Goal: Task Accomplishment & Management: Complete application form

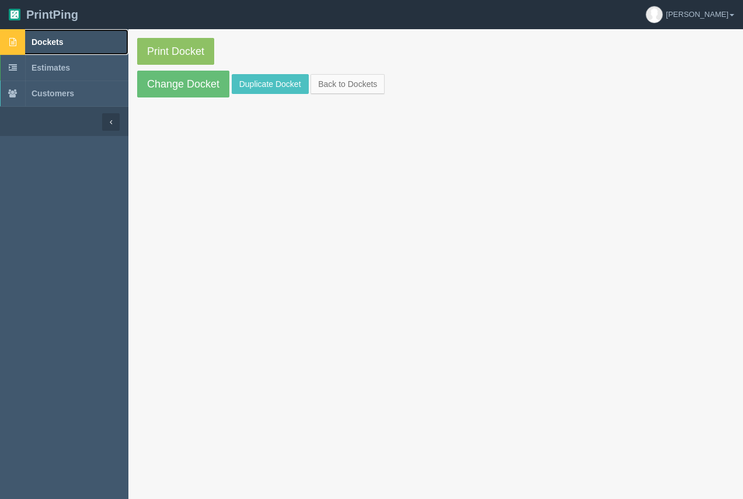
click at [44, 39] on span "Dockets" at bounding box center [48, 41] width 32 height 9
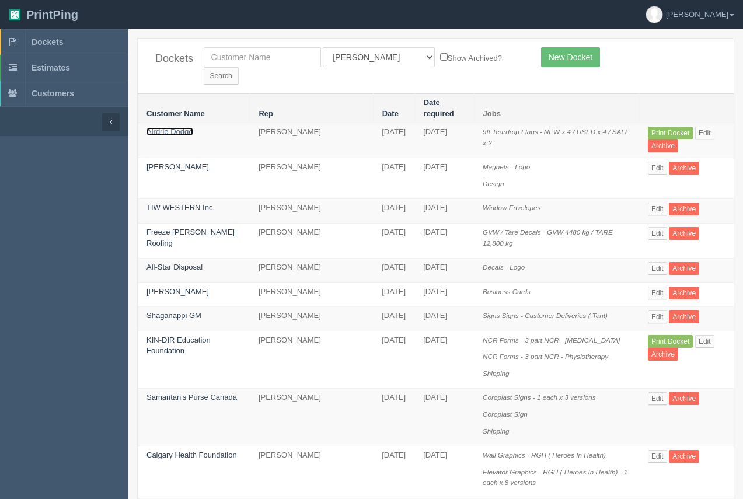
click at [173, 127] on link "Airdrie Dodge" at bounding box center [169, 131] width 47 height 9
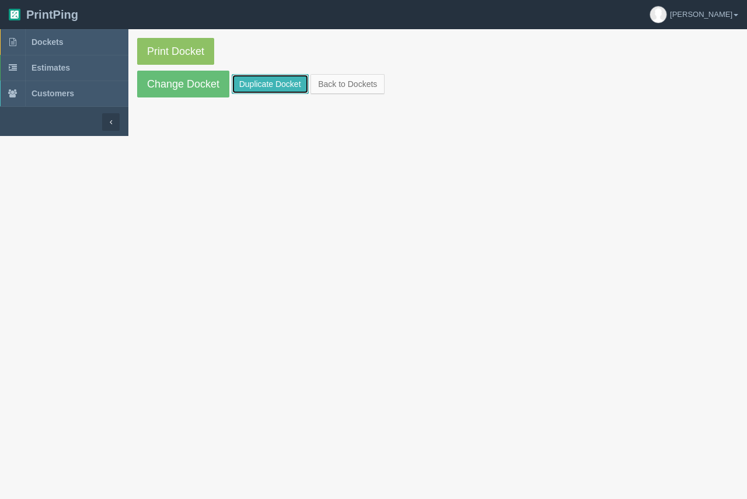
click at [248, 84] on link "Duplicate Docket" at bounding box center [270, 84] width 77 height 20
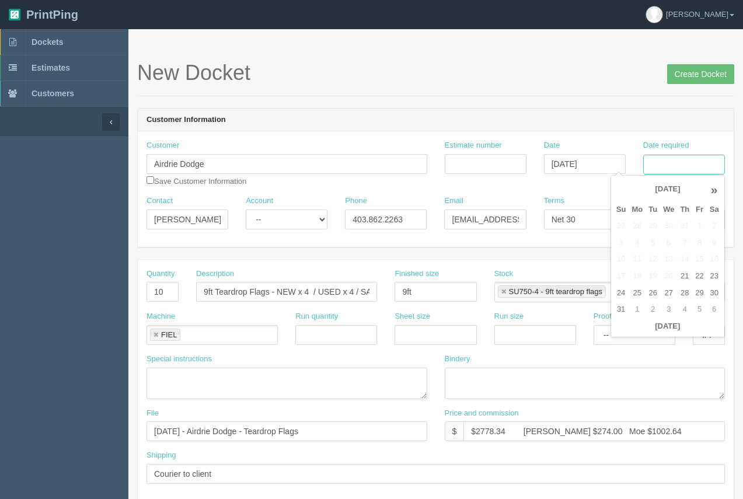
drag, startPoint x: 672, startPoint y: 167, endPoint x: 627, endPoint y: 217, distance: 67.0
click at [671, 167] on input "Date required" at bounding box center [684, 165] width 82 height 20
click at [641, 297] on td "25" at bounding box center [637, 293] width 17 height 17
click at [650, 296] on td "26" at bounding box center [652, 293] width 15 height 17
click at [710, 191] on th "»" at bounding box center [714, 189] width 15 height 23
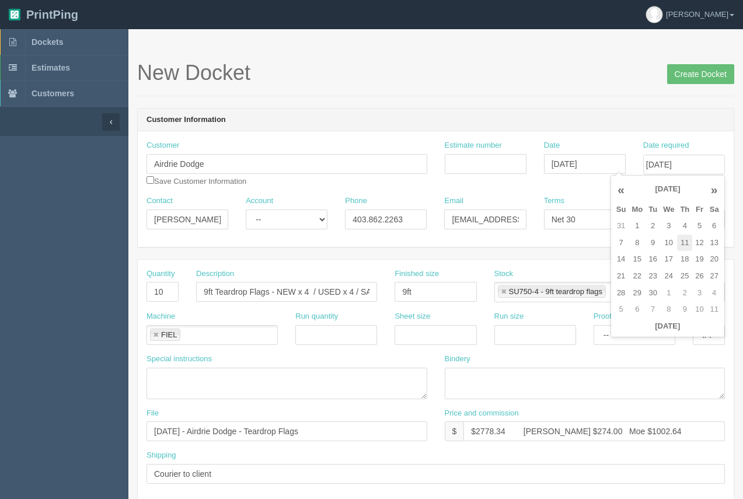
click at [682, 243] on td "11" at bounding box center [684, 243] width 15 height 17
click at [667, 241] on td "10" at bounding box center [668, 243] width 17 height 17
type input "[DATE]"
click at [632, 121] on header "Customer Information" at bounding box center [436, 120] width 596 height 23
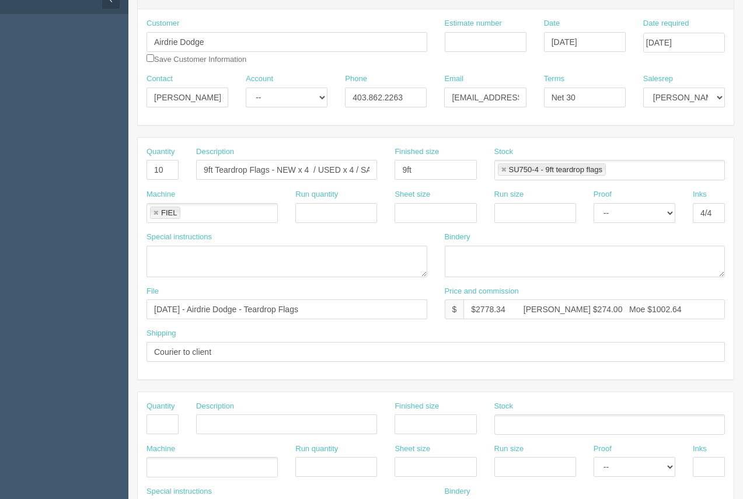
scroll to position [129, 0]
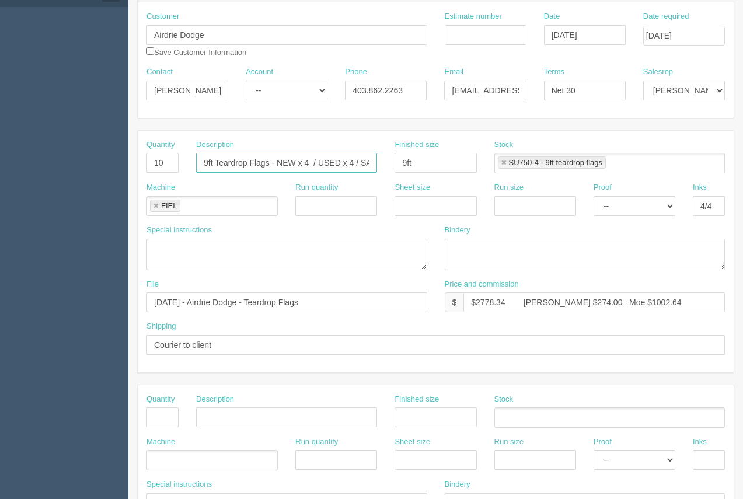
click at [201, 159] on input "9ft Teardrop Flags - NEW x 4 / USED x 4 / SALE x 2" at bounding box center [286, 163] width 181 height 20
drag, startPoint x: 204, startPoint y: 159, endPoint x: 381, endPoint y: 172, distance: 177.8
click at [385, 180] on div "Description 9ft Teardrop Flags - NEW x 4 / USED x 4 / SALE x 2" at bounding box center [286, 160] width 198 height 43
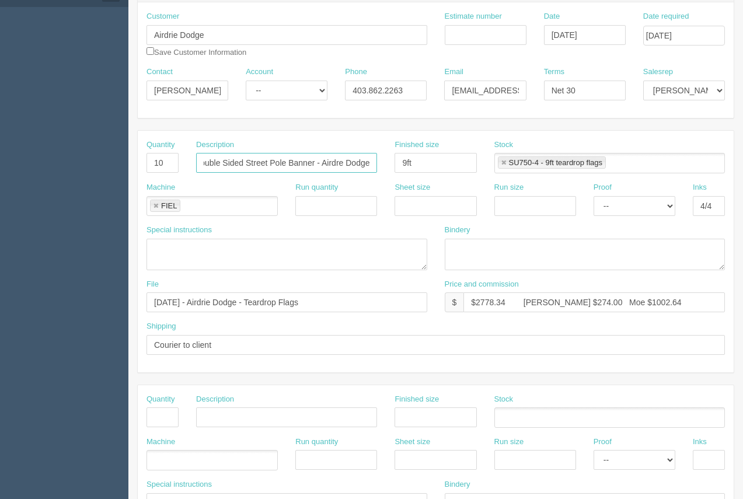
click at [341, 164] on input "Double Sided Street Pole Banner - Airdre Dodge" at bounding box center [286, 163] width 181 height 20
type input "Double Sided Street Pole Banner - Airdrie Dodge"
drag, startPoint x: 424, startPoint y: 169, endPoint x: 398, endPoint y: 165, distance: 26.7
click at [400, 165] on input "9ft" at bounding box center [436, 163] width 82 height 20
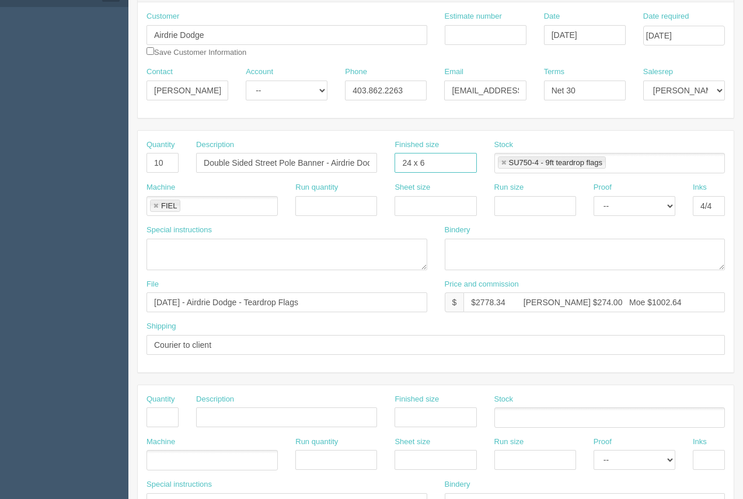
type input "24 x 60"
click at [503, 162] on link at bounding box center [503, 163] width 7 height 8
type input "24 x 60"
click at [510, 166] on ul at bounding box center [609, 163] width 231 height 20
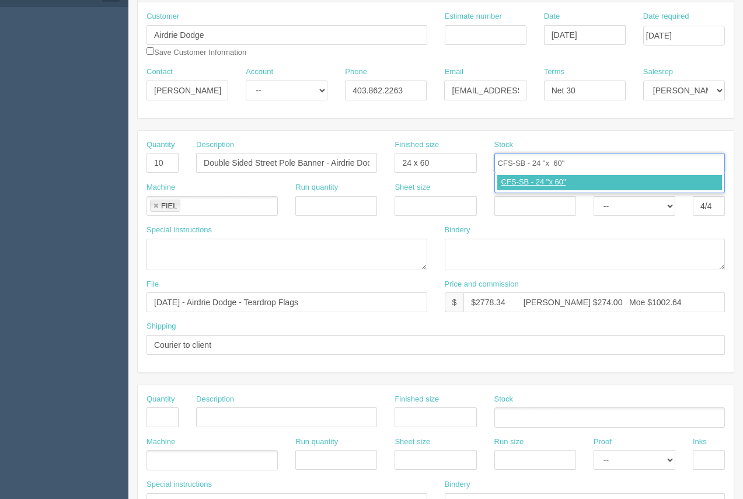
type input "CFS-SB - 24 "x 60""
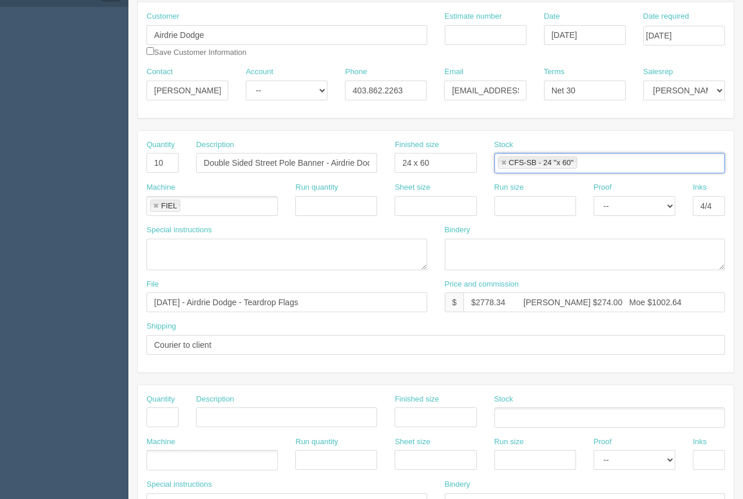
click at [153, 207] on link at bounding box center [155, 207] width 7 height 8
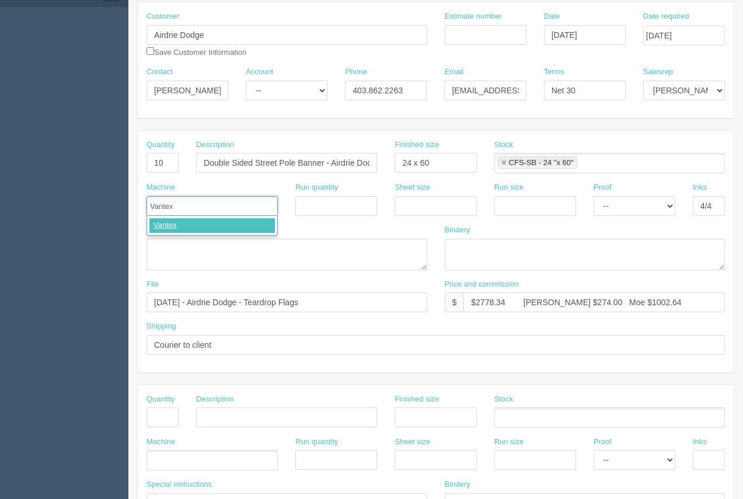
type input "Vantex"
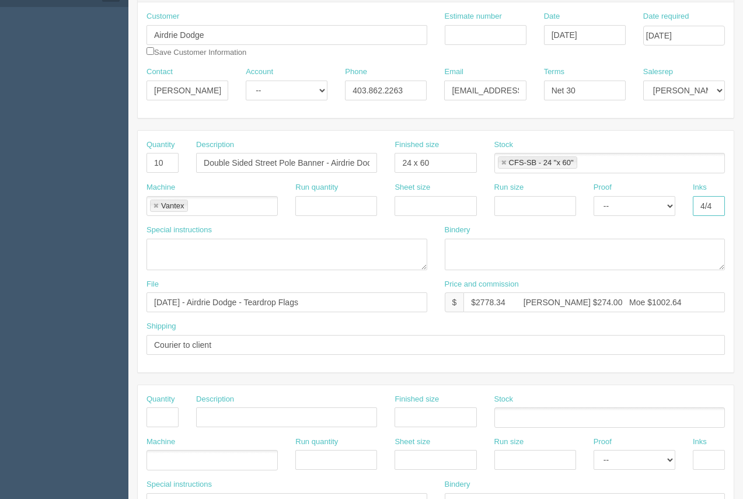
drag, startPoint x: 720, startPoint y: 204, endPoint x: 714, endPoint y: 208, distance: 6.8
click at [714, 208] on input "4/4" at bounding box center [709, 206] width 32 height 20
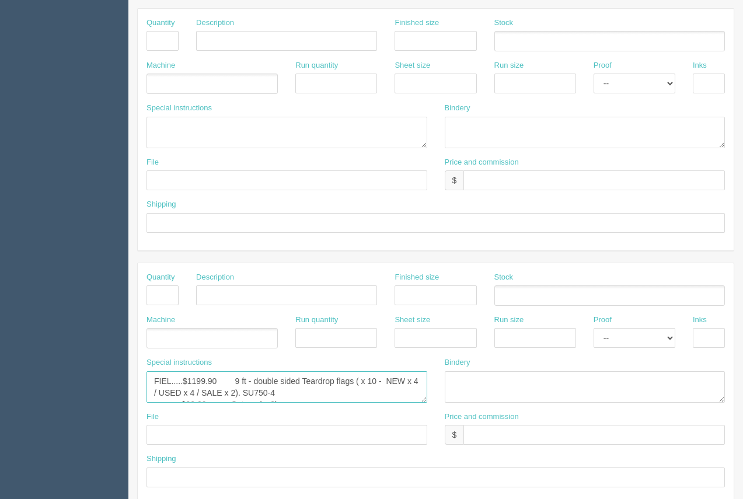
scroll to position [23, 0]
drag, startPoint x: 153, startPoint y: 381, endPoint x: 480, endPoint y: 429, distance: 329.7
click at [480, 429] on div "Quantity Description Finished size Stock Machine Run quantity Sheet size Run si…" at bounding box center [436, 384] width 596 height 242
paste textarea "Model#:CFS-SB1-2"
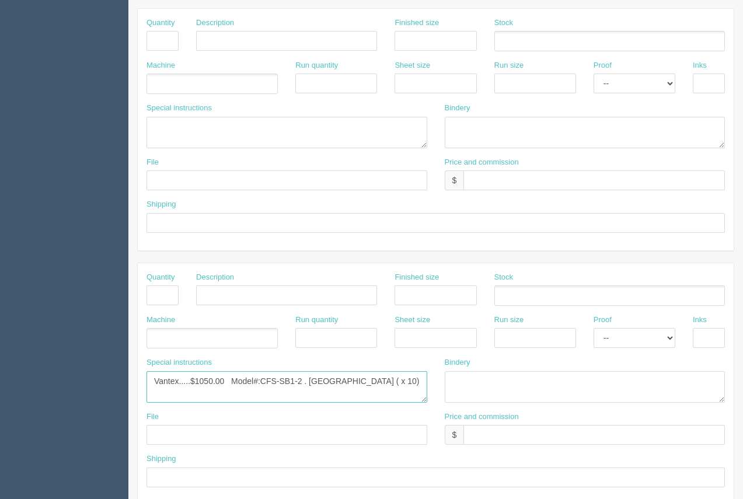
click at [324, 375] on textarea "FIEL.....$1199.90 9 ft - double sided Teardrop flags ( x 10 - NEW x 4 / USED x …" at bounding box center [286, 387] width 281 height 32
click at [422, 380] on textarea "FIEL.....$1199.90 9 ft - double sided Teardrop flags ( x 10 - NEW x 4 / USED x …" at bounding box center [286, 387] width 281 height 32
drag, startPoint x: 307, startPoint y: 375, endPoint x: 233, endPoint y: 377, distance: 74.1
click at [233, 377] on textarea "FIEL.....$1199.90 9 ft - double sided Teardrop flags ( x 10 - NEW x 4 / USED x …" at bounding box center [286, 387] width 281 height 32
type textarea "Vantex.....$1050.00 Street Pole Banners ( x 10). Double Sided $900.00"
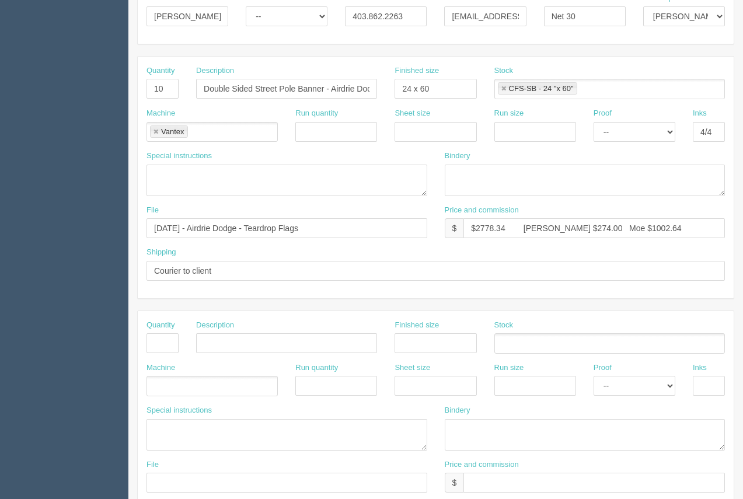
scroll to position [200, 0]
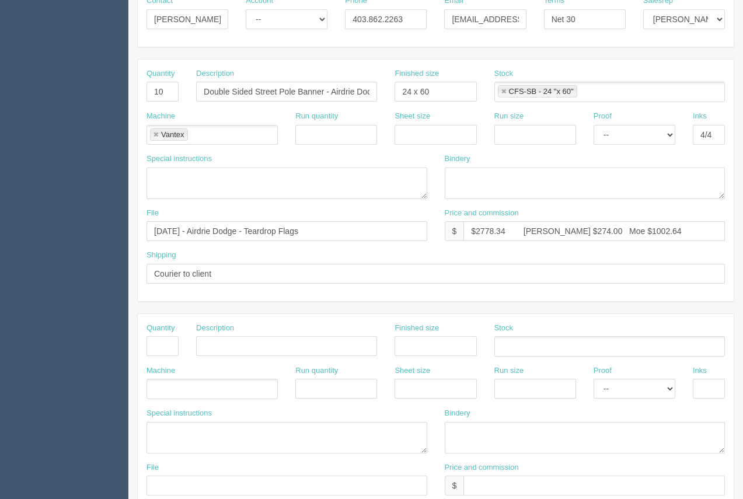
click at [504, 91] on link at bounding box center [503, 92] width 7 height 8
type textarea "Vantex.....$1050.00 Street Pole Banners ( x 10). Double Sided $900.00"
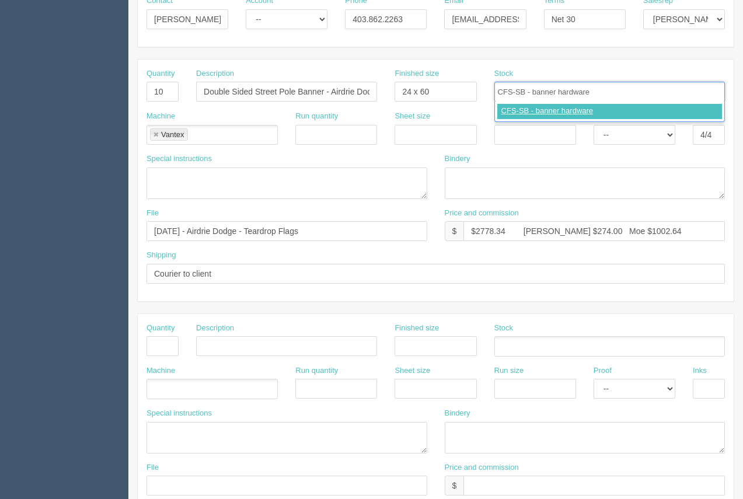
type input "CFS-SB - banner hardware"
type input "Fabric Banners - 75 GSM"
type input "CFS-SB - banner hardware,Fabric Banners - 75 GSM"
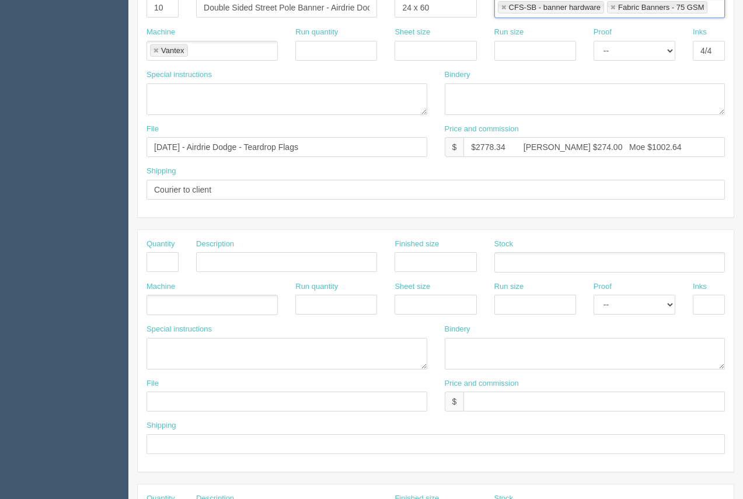
scroll to position [283, 0]
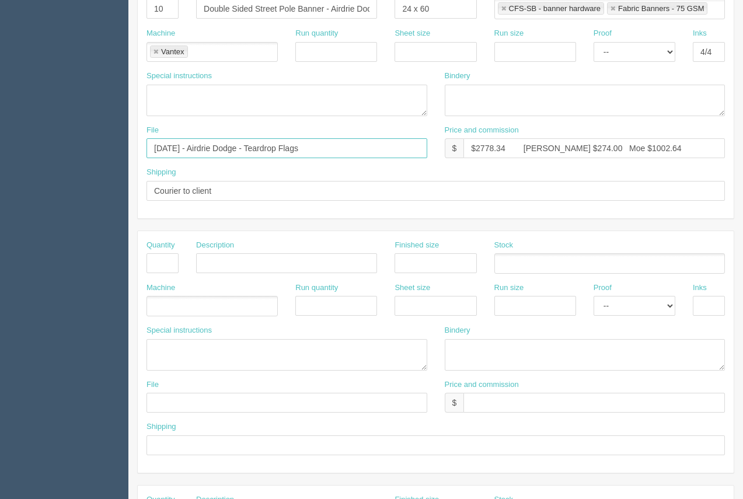
drag, startPoint x: 336, startPoint y: 148, endPoint x: 260, endPoint y: 143, distance: 76.6
click at [264, 147] on input "August 2025 - Airdrie Dodge - Teardrop Flags" at bounding box center [286, 148] width 281 height 20
type input "August 2025 - Airdrie Dodge - Street Pole Banners"
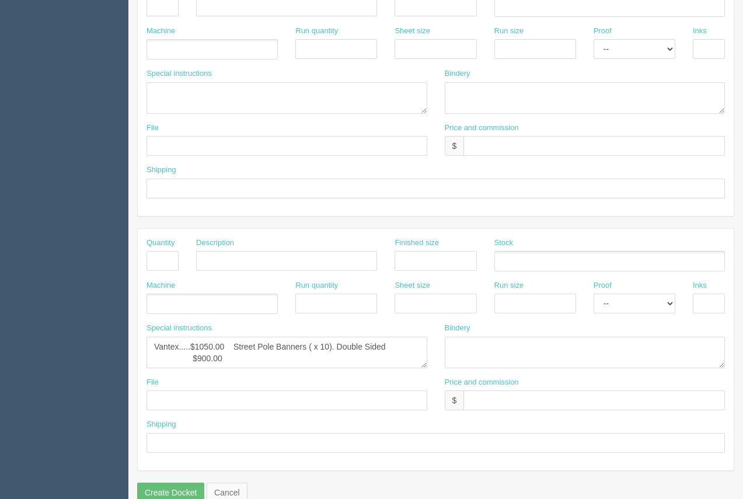
scroll to position [561, 0]
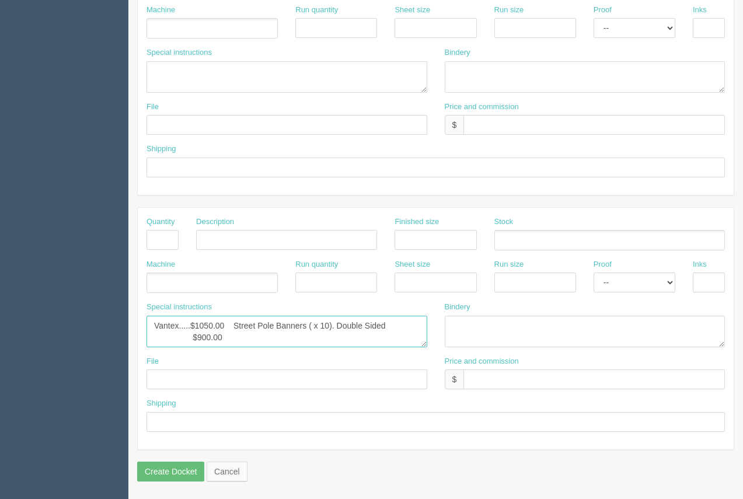
click at [336, 329] on textarea "FIEL.....$1199.90 9 ft - double sided Teardrop flags ( x 10 - NEW x 4 / USED x …" at bounding box center [286, 332] width 281 height 32
click at [196, 337] on textarea "FIEL.....$1199.90 9 ft - double sided Teardrop flags ( x 10 - NEW x 4 / USED x …" at bounding box center [286, 332] width 281 height 32
click at [295, 337] on textarea "FIEL.....$1199.90 9 ft - double sided Teardrop flags ( x 10 - NEW x 4 / USED x …" at bounding box center [286, 332] width 281 height 32
click at [228, 343] on textarea "FIEL.....$1199.90 9 ft - double sided Teardrop flags ( x 10 - NEW x 4 / USED x …" at bounding box center [286, 332] width 281 height 32
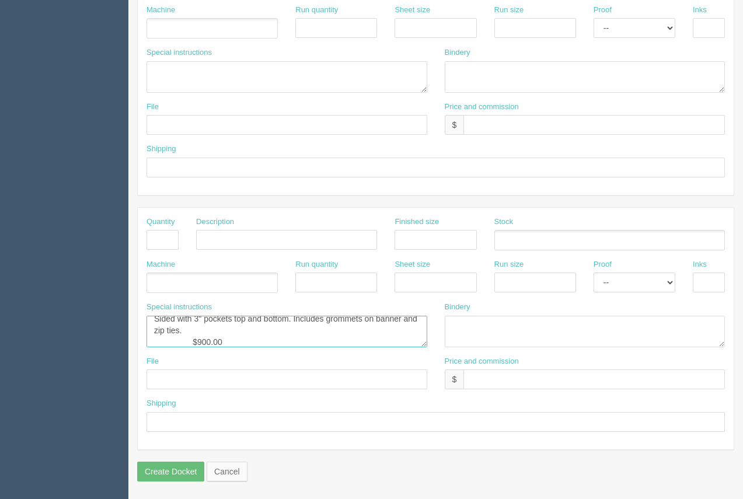
click at [260, 341] on textarea "FIEL.....$1199.90 9 ft - double sided Teardrop flags ( x 10 - NEW x 4 / USED x …" at bounding box center [286, 332] width 281 height 32
click at [232, 340] on textarea "FIEL.....$1199.90 9 ft - double sided Teardrop flags ( x 10 - NEW x 4 / USED x …" at bounding box center [286, 332] width 281 height 32
paste textarea "CFS-SB1-2 (Aluminum brackets, fiberglass poles and iron clips)"
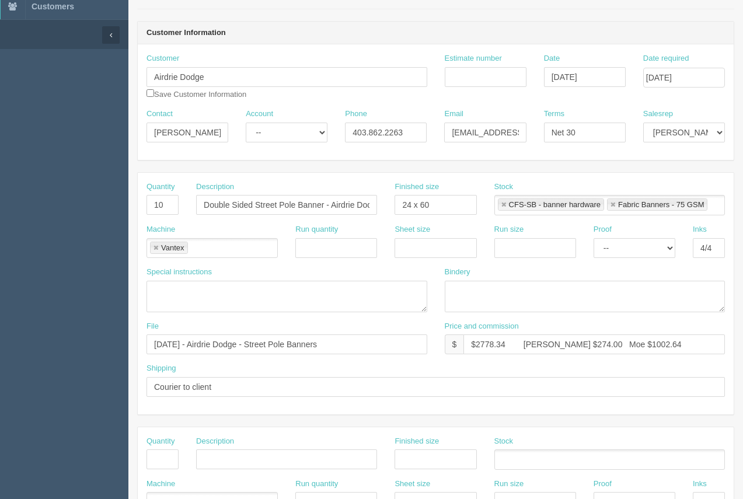
scroll to position [97, 0]
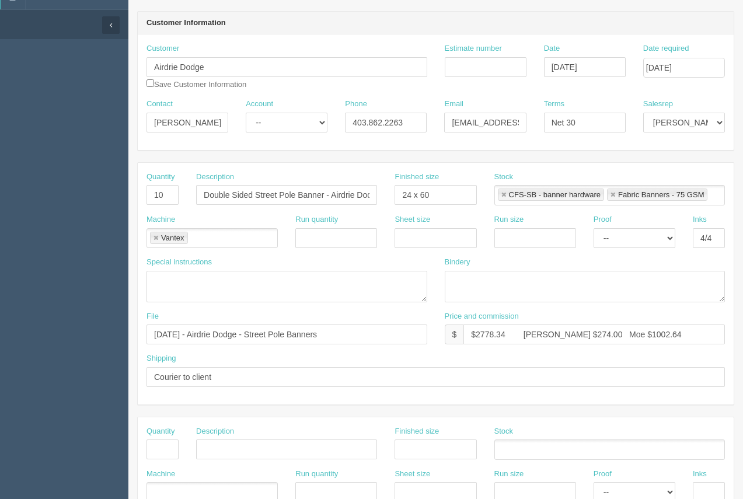
type textarea "Vantex.....$1050.00 Street Pole Banners ( x 10). 24" x 60" - Double Sided with …"
drag, startPoint x: 512, startPoint y: 336, endPoint x: 475, endPoint y: 332, distance: 36.9
click at [475, 332] on input "$2778.34 Arif $274.00 Moe $1002.64" at bounding box center [593, 334] width 261 height 20
drag, startPoint x: 557, startPoint y: 336, endPoint x: 533, endPoint y: 336, distance: 23.9
click at [533, 336] on input "$3861.00 Arif $274.00 Moe $1002.64" at bounding box center [593, 334] width 261 height 20
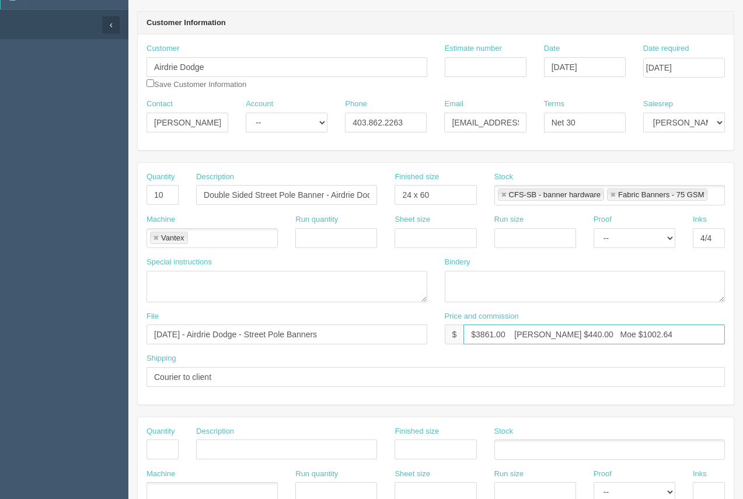
drag, startPoint x: 622, startPoint y: 329, endPoint x: 596, endPoint y: 332, distance: 25.9
click at [596, 332] on input "$3861.00 Arif $440.00 Moe $1002.64" at bounding box center [593, 334] width 261 height 20
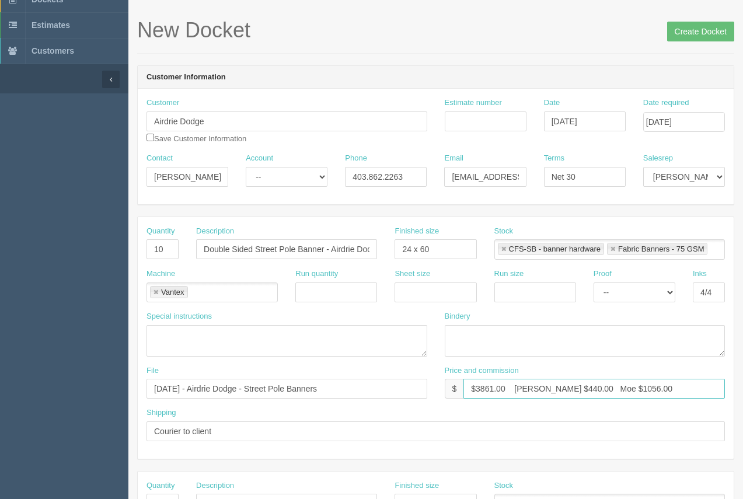
scroll to position [33, 0]
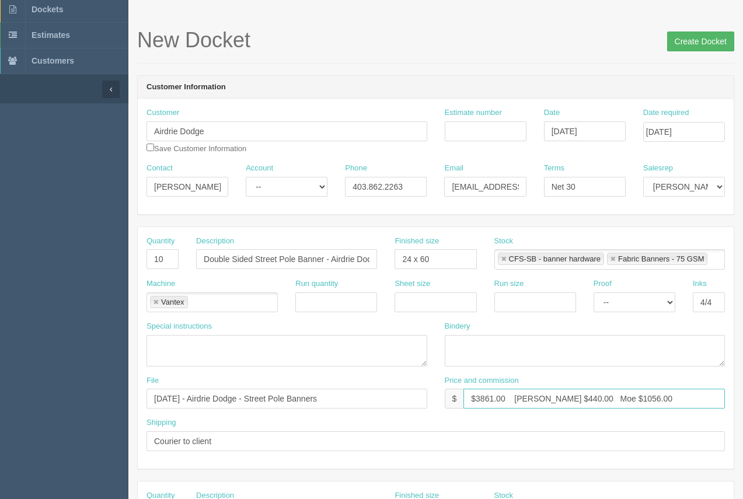
type input "$3861.00 Arif $440.00 Moe $1056.00"
click at [687, 39] on input "Create Docket" at bounding box center [700, 42] width 67 height 20
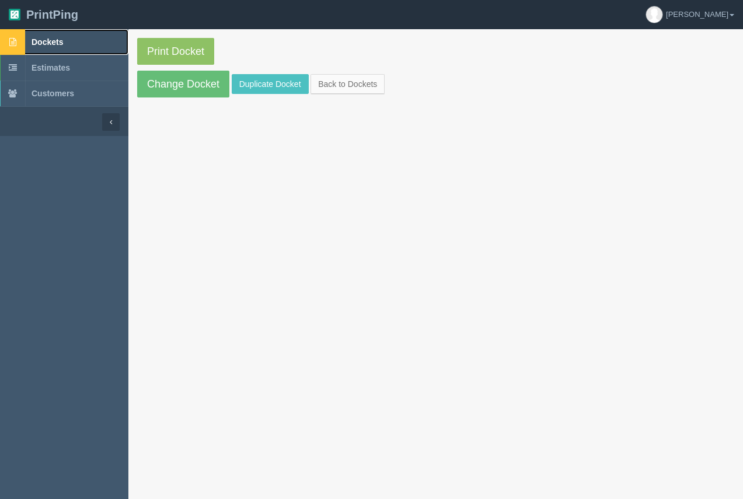
click at [63, 44] on span "Dockets" at bounding box center [48, 41] width 32 height 9
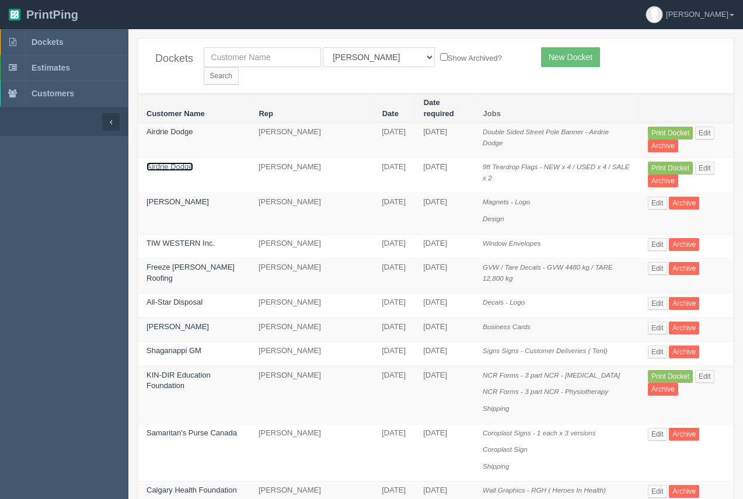
click at [181, 162] on link "Airdrie Dodge" at bounding box center [169, 166] width 47 height 9
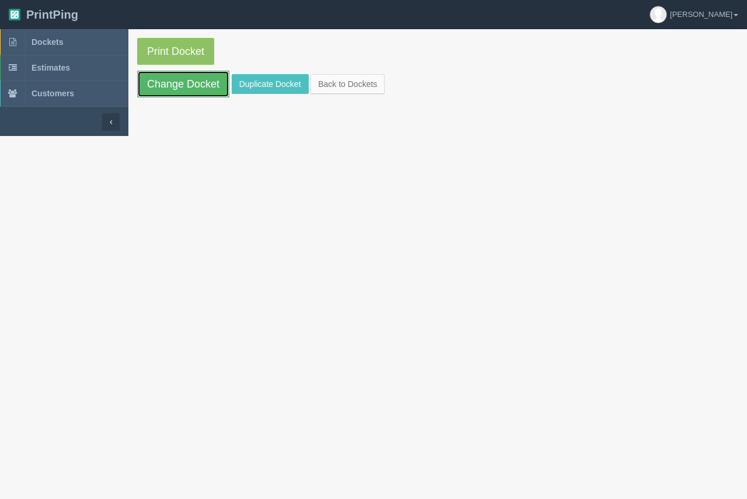
click at [197, 92] on link "Change Docket" at bounding box center [183, 84] width 92 height 27
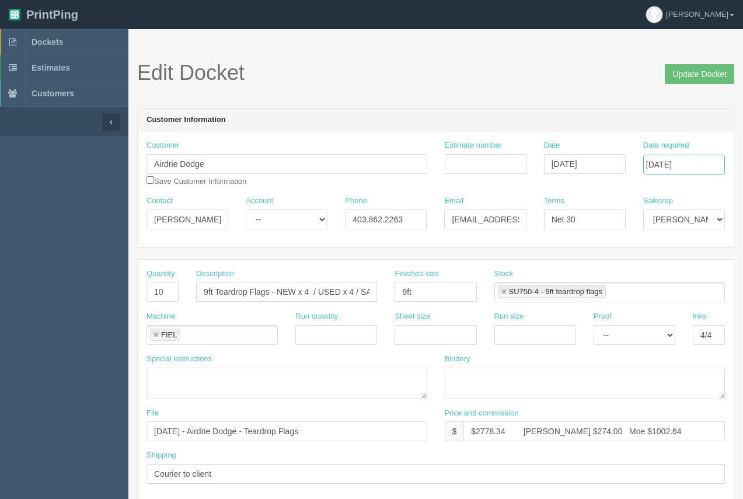
click at [685, 166] on input "September 09, 2025" at bounding box center [684, 165] width 82 height 20
click at [671, 239] on td "10" at bounding box center [668, 243] width 17 height 17
type input "[DATE]"
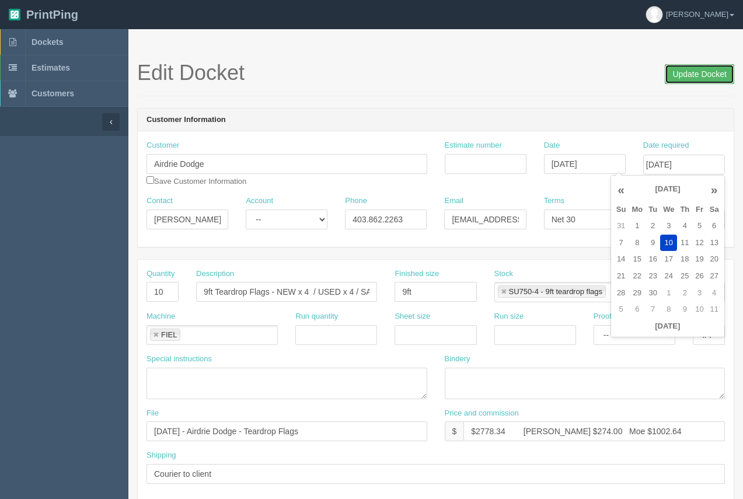
click at [688, 74] on input "Update Docket" at bounding box center [699, 74] width 69 height 20
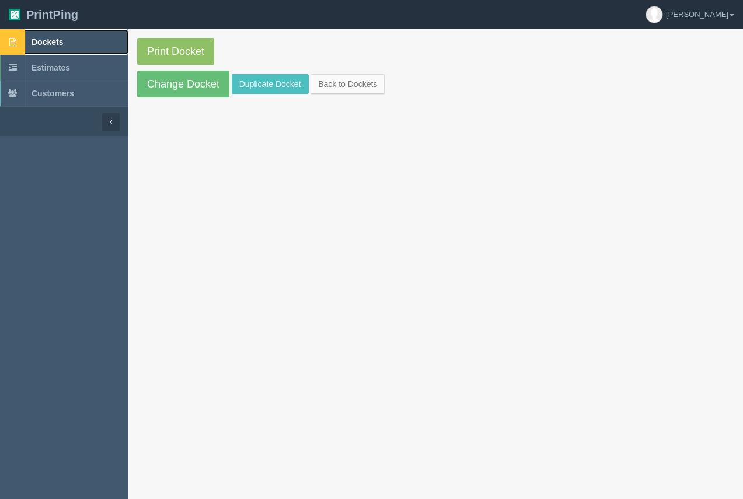
click at [55, 39] on span "Dockets" at bounding box center [48, 41] width 32 height 9
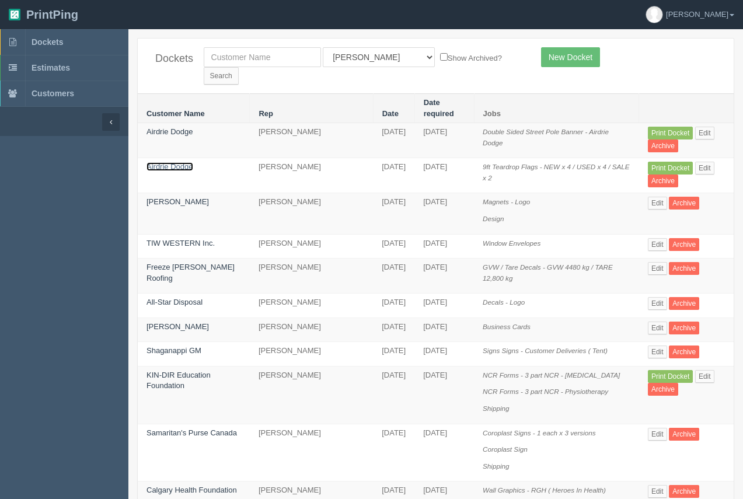
click at [176, 162] on link "Airdrie Dodge" at bounding box center [169, 166] width 47 height 9
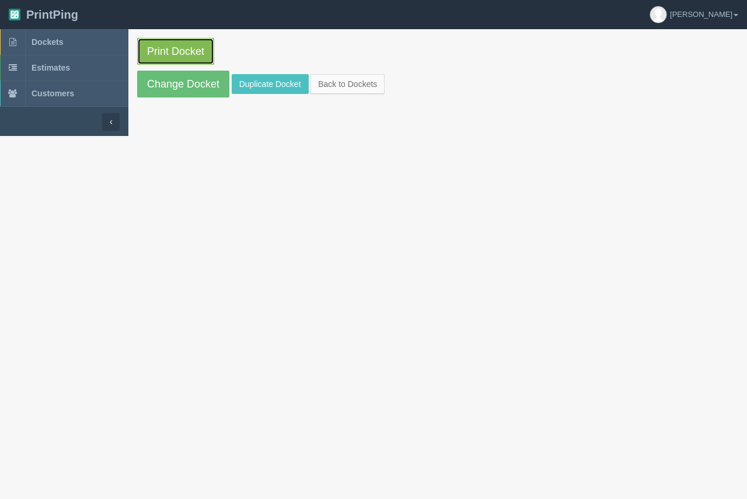
click at [200, 46] on link "Print Docket" at bounding box center [175, 51] width 77 height 27
click at [42, 42] on span "Dockets" at bounding box center [48, 41] width 32 height 9
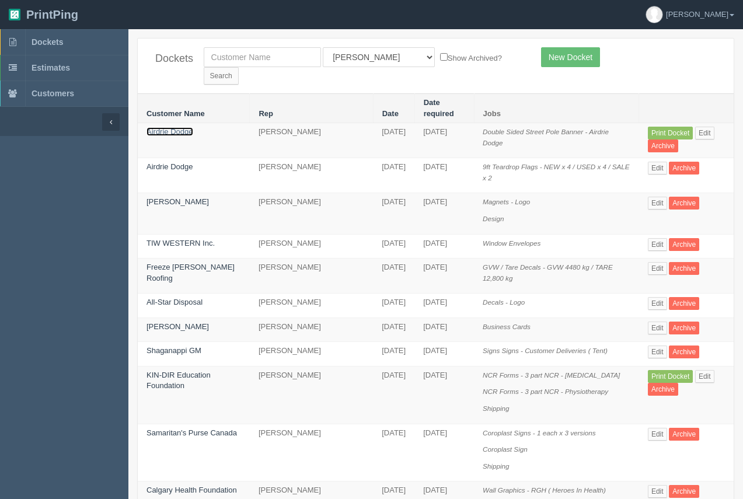
click at [172, 127] on link "Airdrie Dodge" at bounding box center [169, 131] width 47 height 9
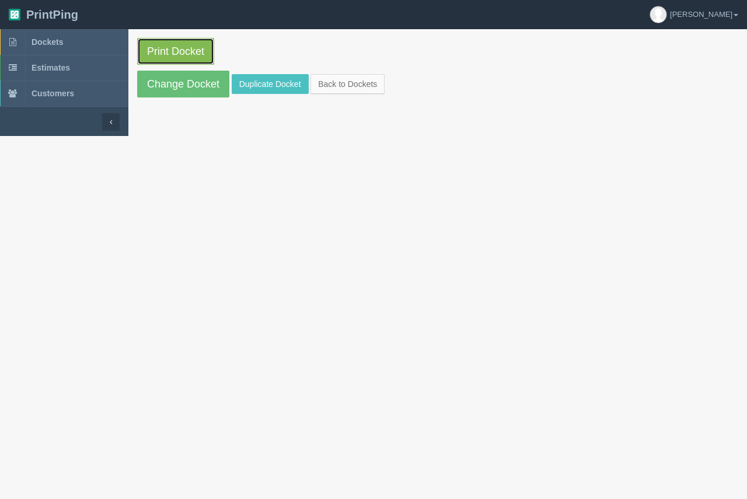
click at [196, 50] on link "Print Docket" at bounding box center [175, 51] width 77 height 27
click at [52, 40] on span "Dockets" at bounding box center [48, 41] width 32 height 9
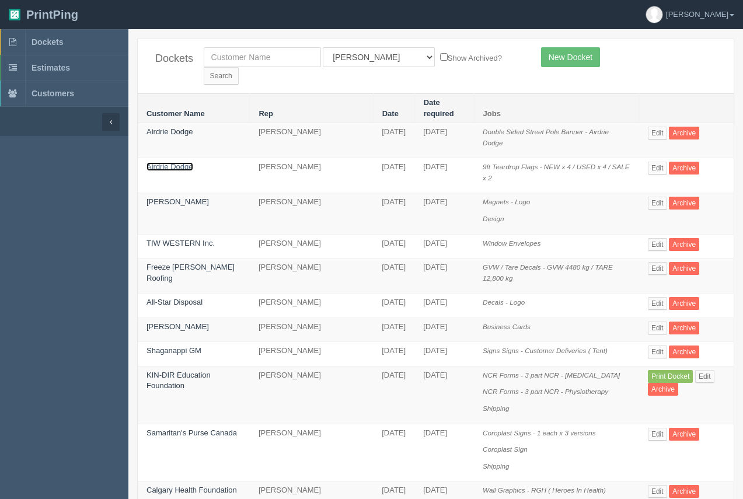
click at [165, 162] on link "Airdrie Dodge" at bounding box center [169, 166] width 47 height 9
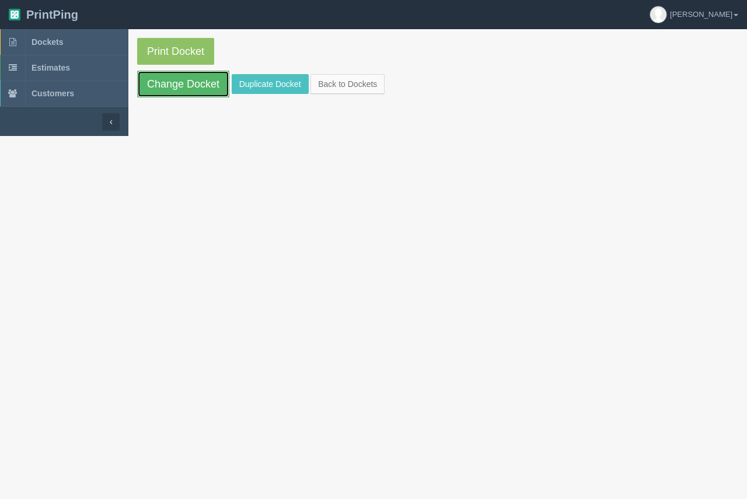
click at [187, 82] on link "Change Docket" at bounding box center [183, 84] width 92 height 27
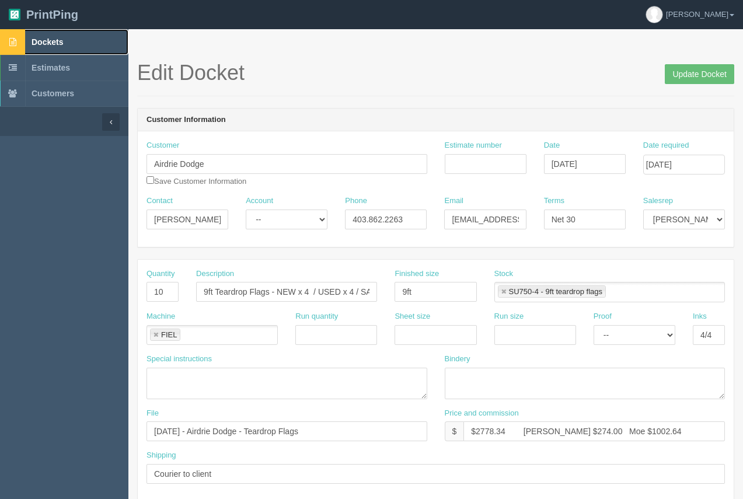
click at [48, 36] on link "Dockets" at bounding box center [64, 42] width 128 height 26
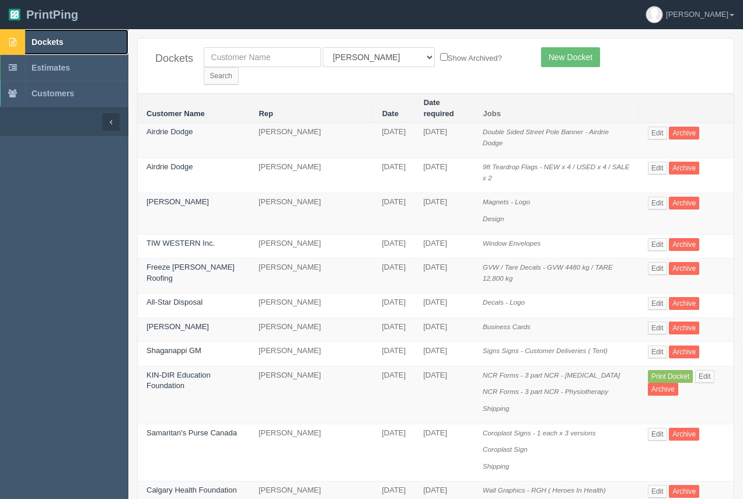
click at [60, 41] on span "Dockets" at bounding box center [48, 41] width 32 height 9
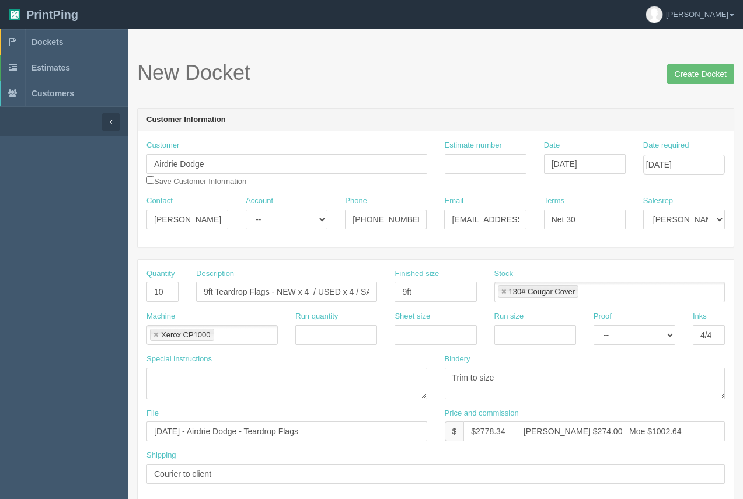
select select "6"
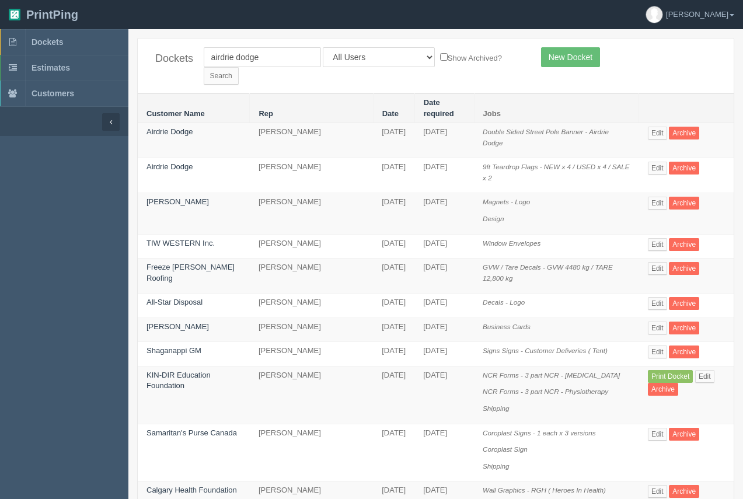
select select
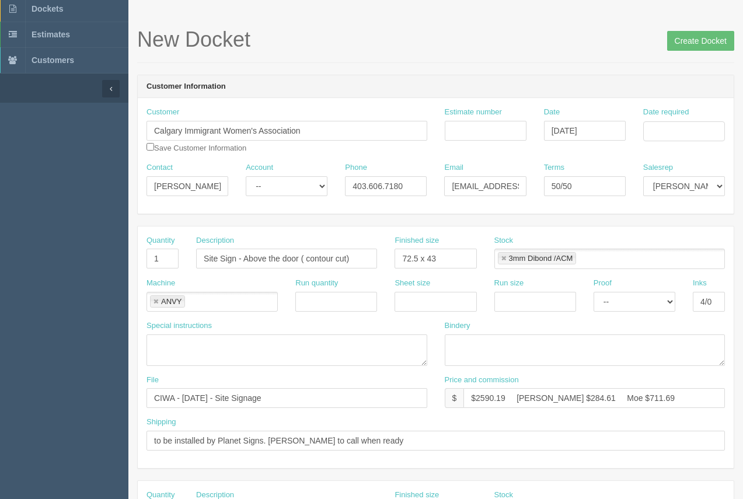
scroll to position [31, 0]
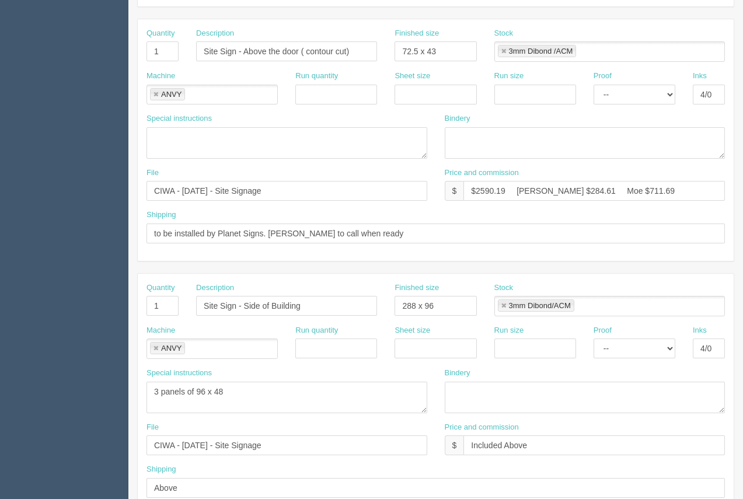
scroll to position [20, 0]
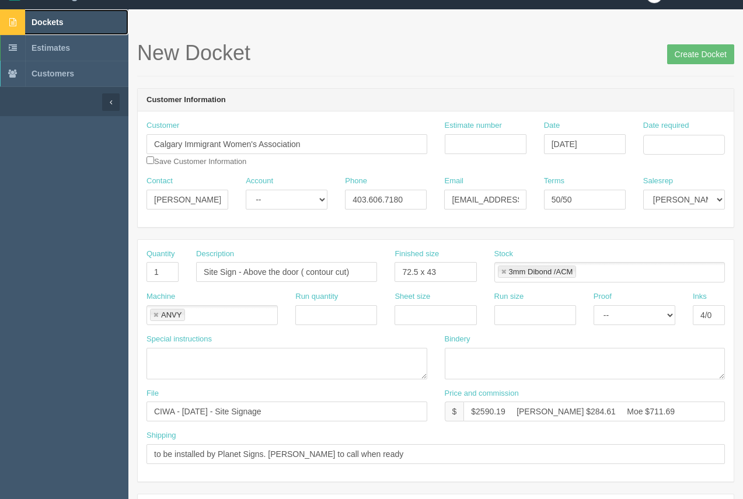
click at [54, 20] on span "Dockets" at bounding box center [48, 22] width 32 height 9
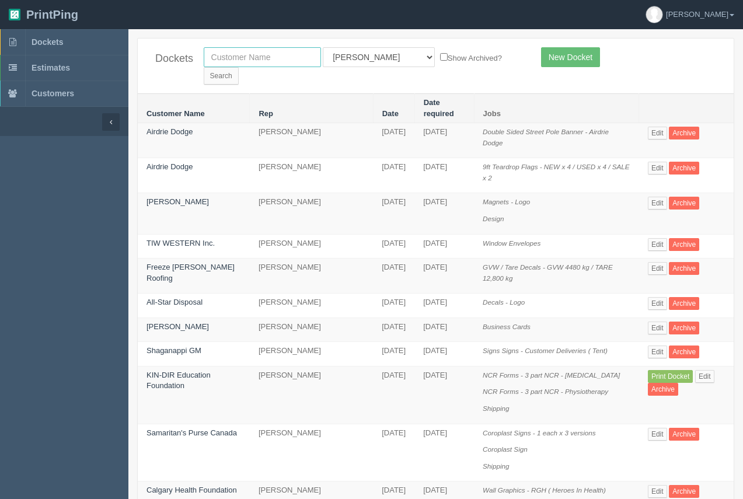
click at [249, 49] on input "text" at bounding box center [262, 57] width 117 height 20
type input "ciwa"
click at [239, 67] on input "Search" at bounding box center [221, 76] width 35 height 18
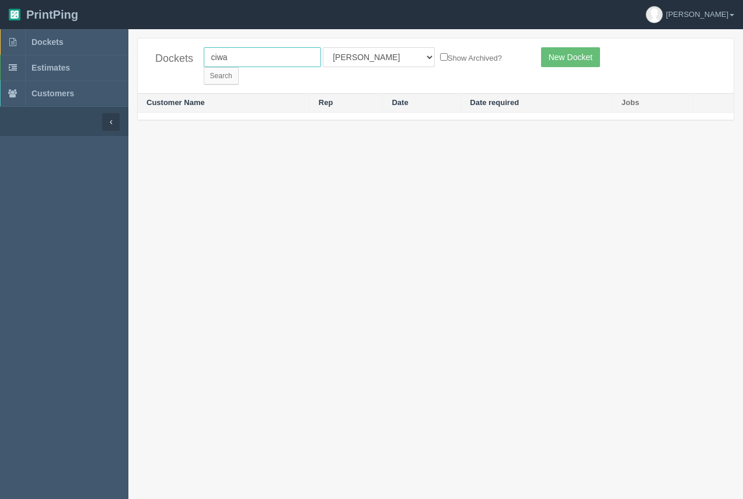
drag, startPoint x: 261, startPoint y: 64, endPoint x: 209, endPoint y: 50, distance: 53.8
click at [209, 50] on input "ciwa" at bounding box center [262, 57] width 117 height 20
type input "calgary immigrant"
click at [239, 67] on input "Search" at bounding box center [221, 76] width 35 height 18
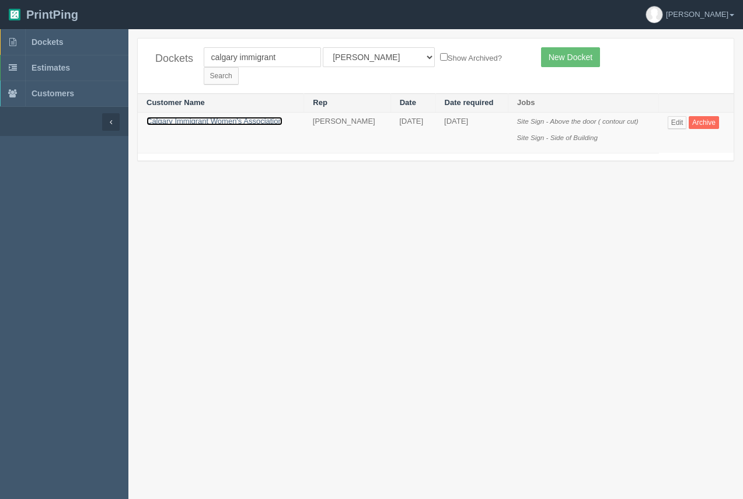
click at [273, 117] on link "Calgary Immigrant Women's Association" at bounding box center [214, 121] width 136 height 9
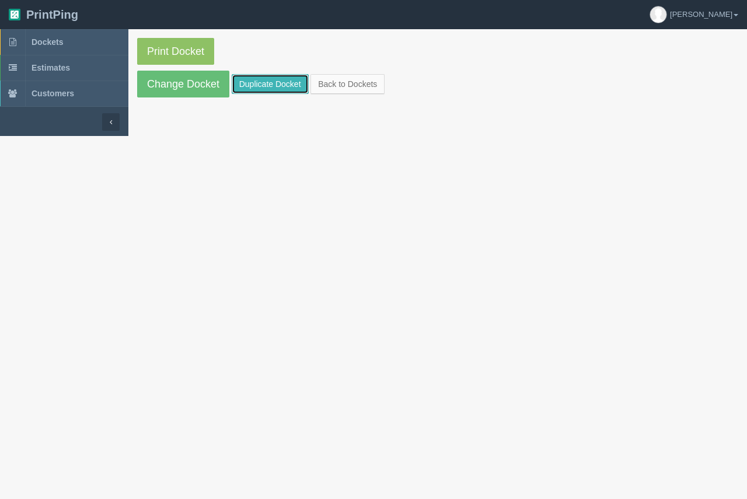
click at [245, 83] on link "Duplicate Docket" at bounding box center [270, 84] width 77 height 20
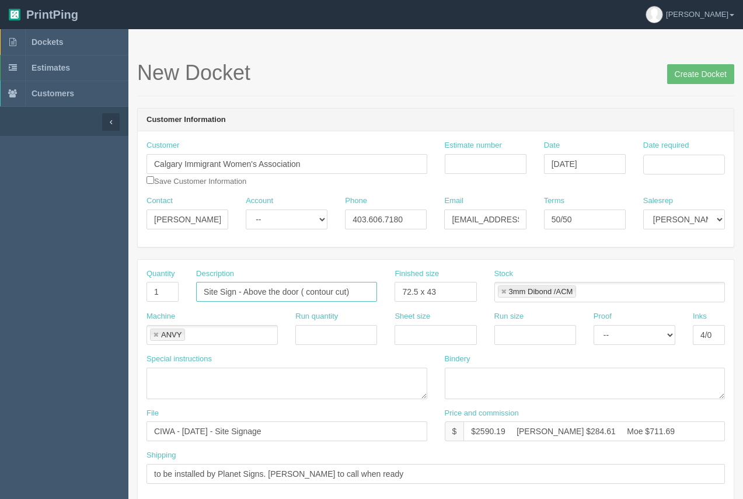
drag, startPoint x: 243, startPoint y: 292, endPoint x: 389, endPoint y: 291, distance: 145.9
click at [389, 291] on div "Quantity 1 Description Site Sign - Above the door ( contour cut) Finished size …" at bounding box center [436, 289] width 596 height 43
type input "Site Sign - Smiles Day care Fence Signage"
drag, startPoint x: 162, startPoint y: 297, endPoint x: 132, endPoint y: 295, distance: 29.8
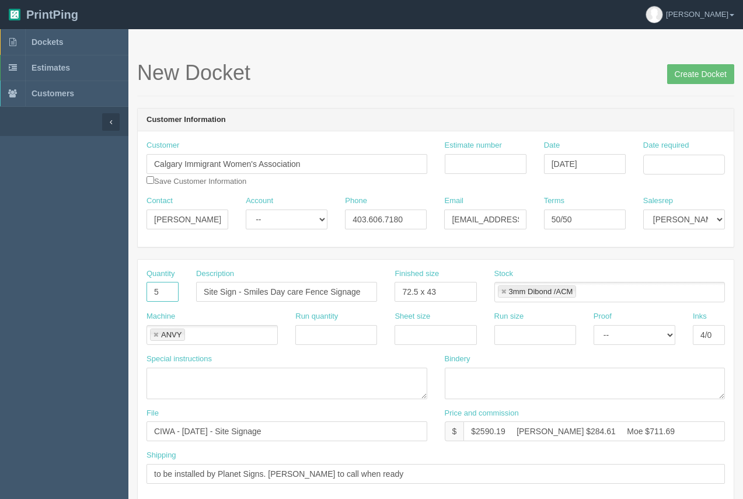
type input "5"
paste textarea "- 89 x 58 (x 3) -51 x 58 ( x 1) -87 x 58 ( x 1)"
type textarea "- 89 x 58 (x 3) -51 x 58 ( x 1) -87 x 58 ( x 1)"
click at [153, 333] on link at bounding box center [155, 335] width 7 height 8
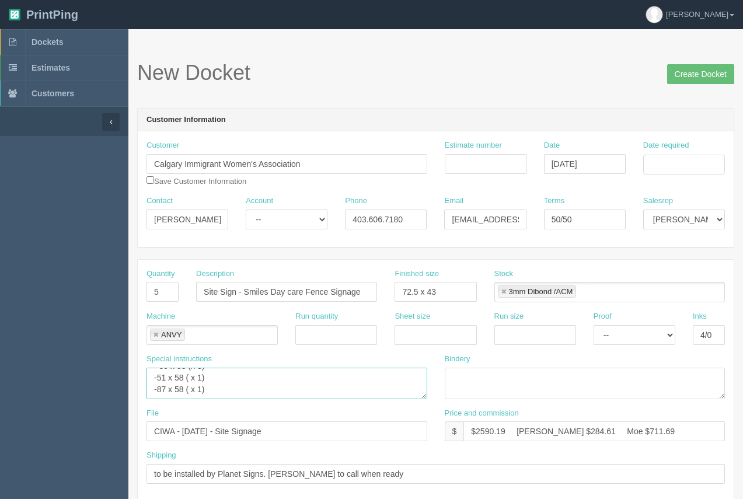
type textarea "- 89 x 58 (x 3) -51 x 58 ( x 1) -87 x 58 ( x 1)"
click at [158, 336] on input "text" at bounding box center [153, 335] width 12 height 17
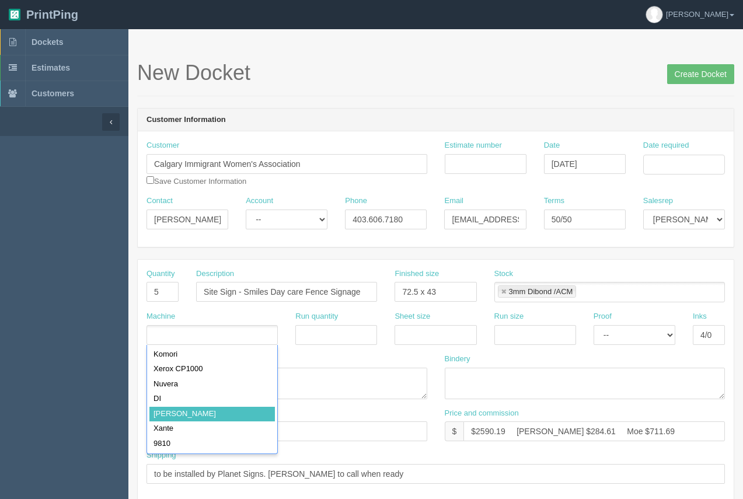
type input "Roland"
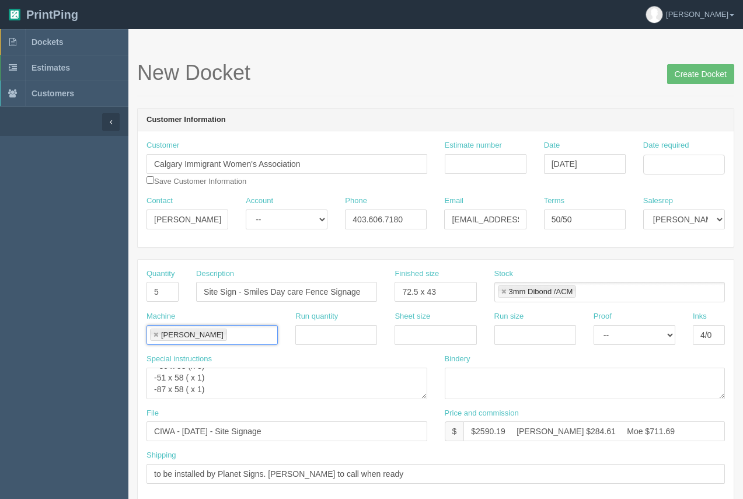
click at [504, 289] on link at bounding box center [503, 292] width 7 height 8
click at [473, 169] on input "Estimate number" at bounding box center [486, 164] width 82 height 20
type input "92148"
click at [684, 170] on input "Date required" at bounding box center [684, 165] width 82 height 20
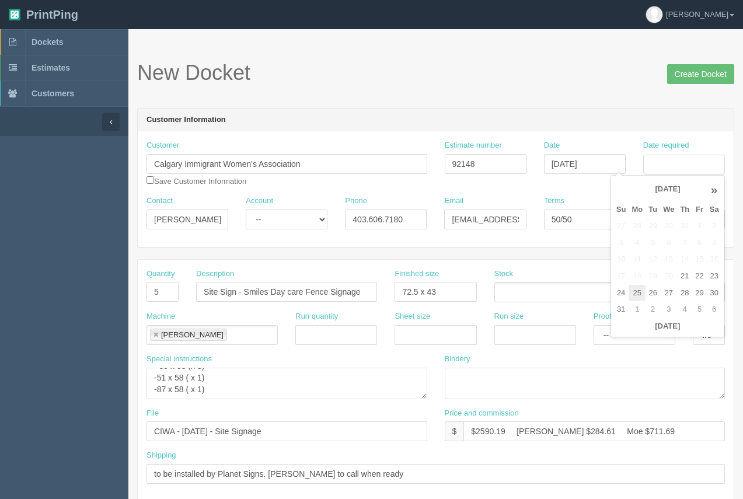
click at [642, 289] on td "25" at bounding box center [637, 293] width 17 height 17
click at [666, 311] on td "3" at bounding box center [668, 309] width 17 height 17
type input "September 3, 2025"
click at [550, 77] on h1 "New Docket Create Docket" at bounding box center [435, 72] width 597 height 23
click at [163, 294] on input "5" at bounding box center [162, 292] width 32 height 20
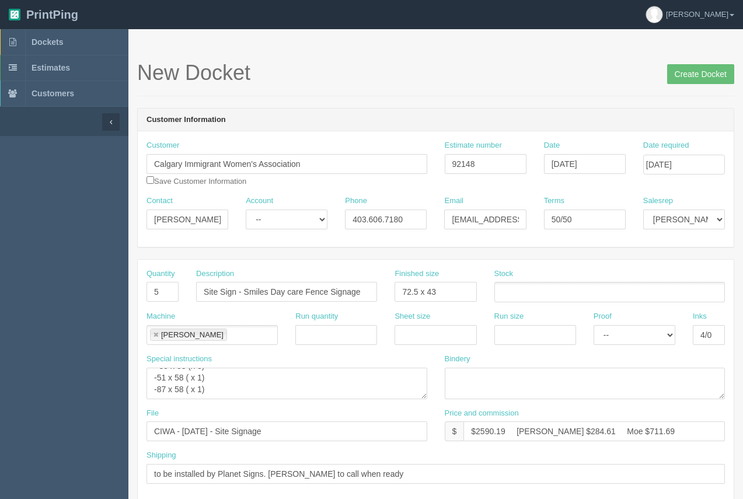
click at [271, 361] on div "Special instructions - 89 x 58 (x 3) -51 x 58 ( x 1) -87 x 58 ( x 1)" at bounding box center [286, 377] width 281 height 46
click at [497, 296] on input "text" at bounding box center [501, 292] width 12 height 17
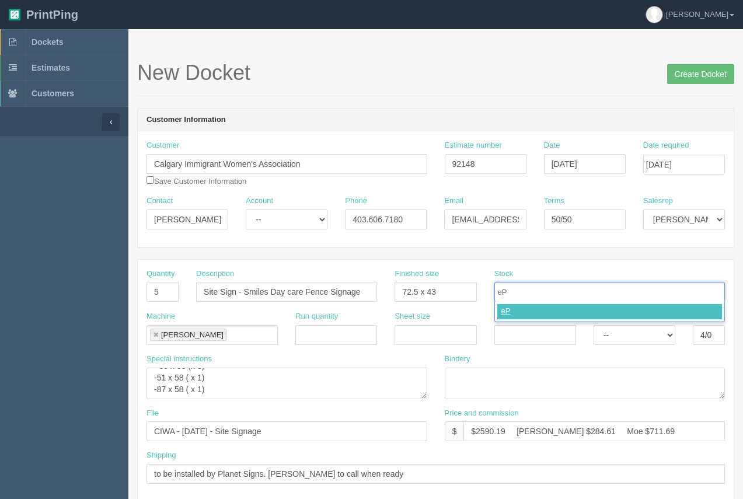
type input "e"
type input "Epanel"
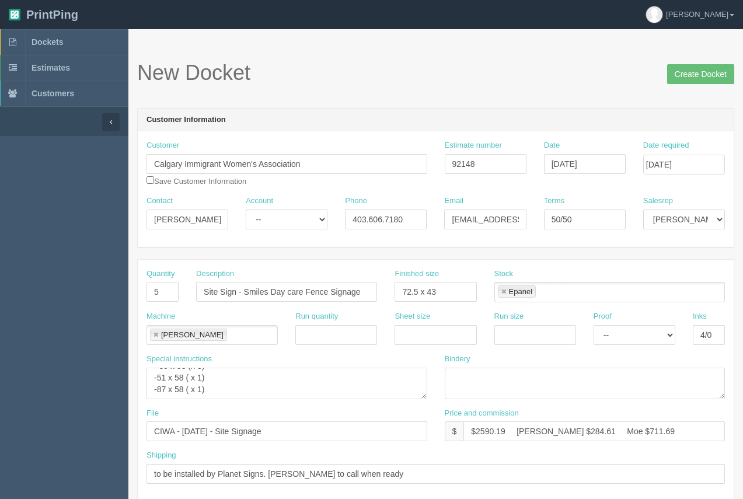
click at [558, 297] on ul "Epanel" at bounding box center [609, 292] width 231 height 20
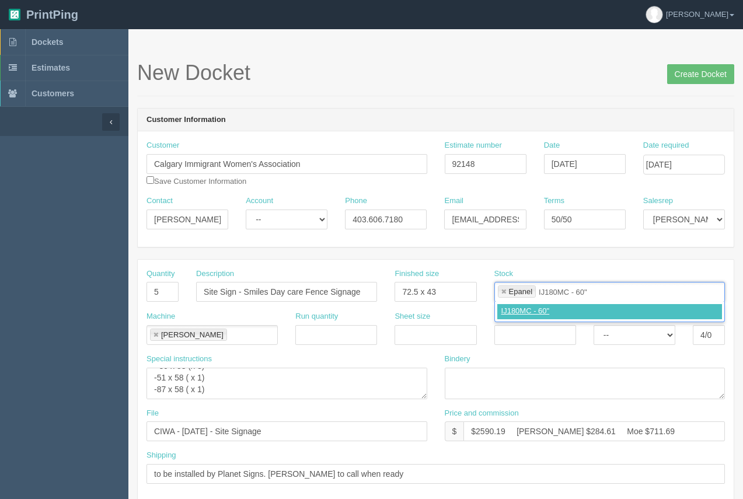
type input "IJ180MC - 60""
type input "Epanel,IJ180MC - 60""
type input "8588G - anti graffit lam"
type input "Epanel,IJ180MC - 60",8588G - anti graffit lam"
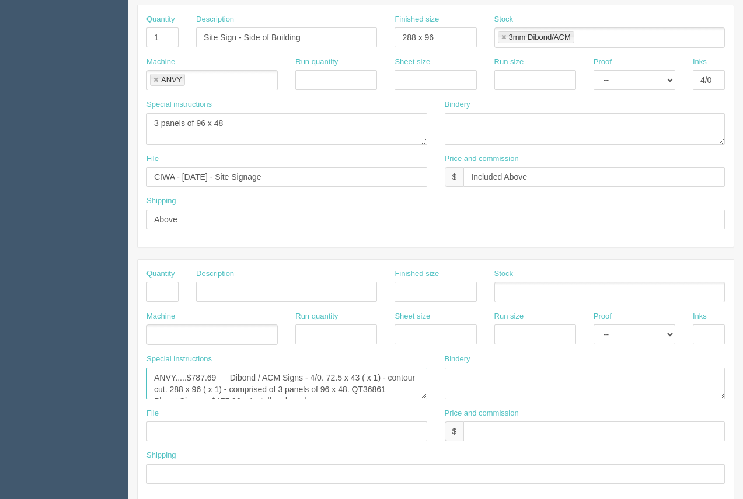
scroll to position [23, 0]
drag, startPoint x: 150, startPoint y: 357, endPoint x: 370, endPoint y: 427, distance: 230.7
click at [400, 422] on div "Quantity Description Finished size Stock Machine Run quantity Sheet size Run si…" at bounding box center [436, 381] width 596 height 242
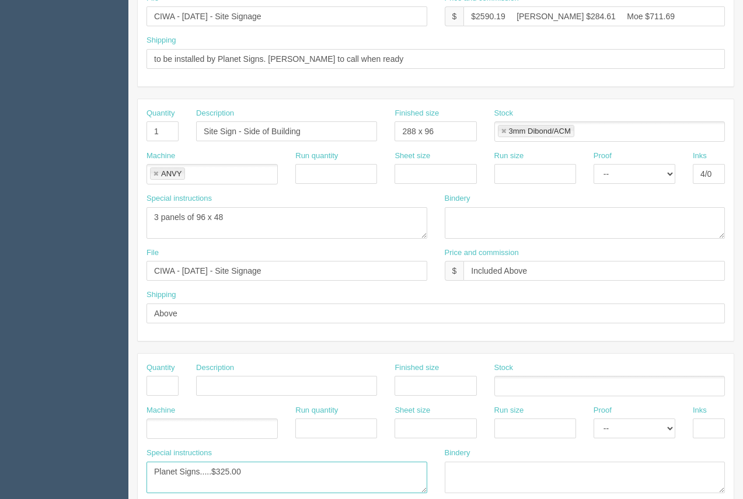
scroll to position [420, 0]
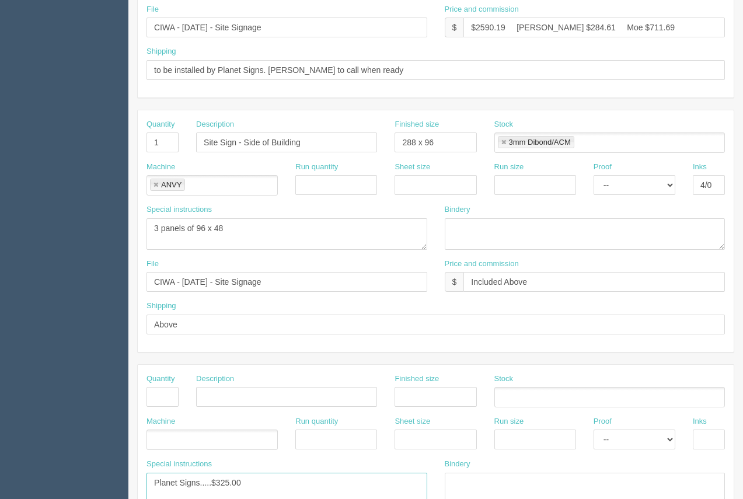
type textarea "Planet Signs.....$325.00"
drag, startPoint x: 330, startPoint y: 125, endPoint x: 218, endPoint y: 134, distance: 111.8
click at [218, 134] on input "Site Sign - Side of Building" at bounding box center [286, 142] width 181 height 20
click at [268, 60] on input "to be installed by Planet Signs. Arif to call when ready" at bounding box center [435, 70] width 578 height 20
type input "to be installed by Planet Signs. Signs to be sent to site when completed. See A…"
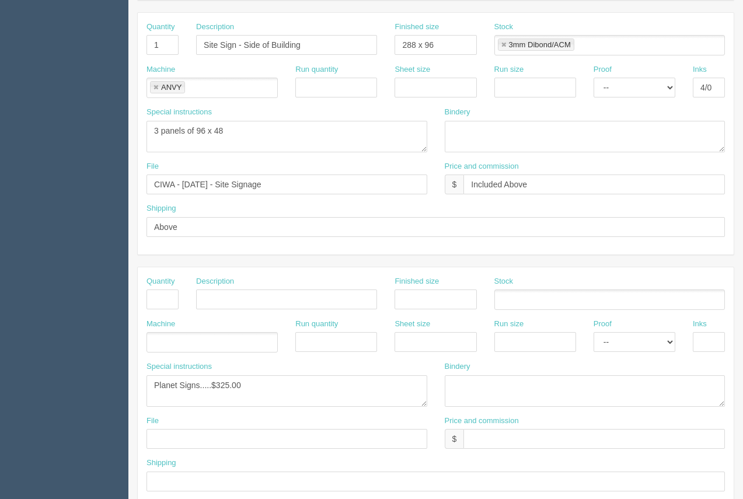
scroll to position [526, 0]
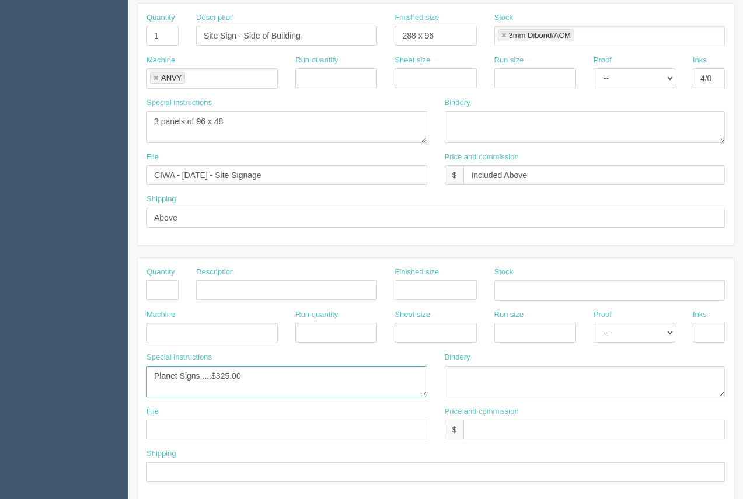
click at [256, 366] on textarea "ANVY.....$787.69 Dibond / ACM Signs - 4/0. 72.5 x 43 ( x 1) - contour cut. 288 …" at bounding box center [286, 382] width 281 height 32
click at [228, 372] on textarea "ANVY.....$787.69 Dibond / ACM Signs - 4/0. 72.5 x 43 ( x 1) - contour cut. 288 …" at bounding box center [286, 382] width 281 height 32
click at [177, 372] on textarea "ANVY.....$787.69 Dibond / ACM Signs - 4/0. 72.5 x 43 ( x 1) - contour cut. 288 …" at bounding box center [286, 382] width 281 height 32
click at [259, 366] on textarea "ANVY.....$787.69 Dibond / ACM Signs - 4/0. 72.5 x 43 ( x 1) - contour cut. 288 …" at bounding box center [286, 382] width 281 height 32
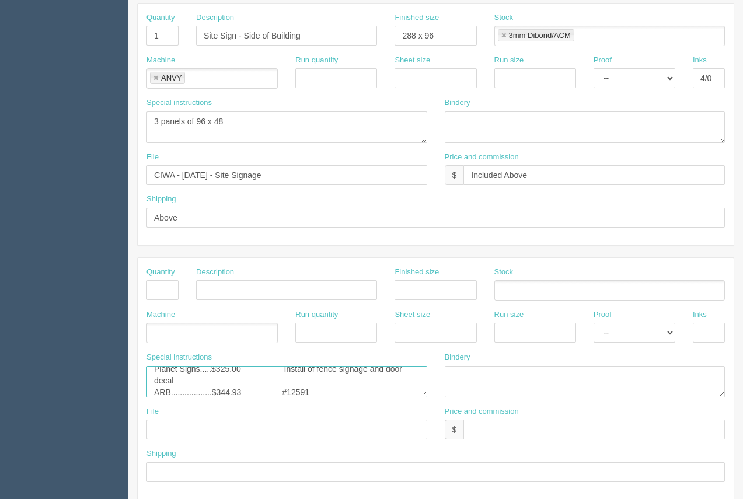
click at [153, 366] on textarea "ANVY.....$787.69 Dibond / ACM Signs - 4/0. 72.5 x 43 ( x 1) - contour cut. 288 …" at bounding box center [286, 382] width 281 height 32
click at [181, 366] on textarea "ANVY.....$787.69 Dibond / ACM Signs - 4/0. 72.5 x 43 ( x 1) - contour cut. 288 …" at bounding box center [286, 382] width 281 height 32
click at [226, 366] on textarea "ANVY.....$787.69 Dibond / ACM Signs - 4/0. 72.5 x 43 ( x 1) - contour cut. 288 …" at bounding box center [286, 382] width 281 height 32
click at [366, 366] on textarea "ANVY.....$787.69 Dibond / ACM Signs - 4/0. 72.5 x 43 ( x 1) - contour cut. 288 …" at bounding box center [286, 382] width 281 height 32
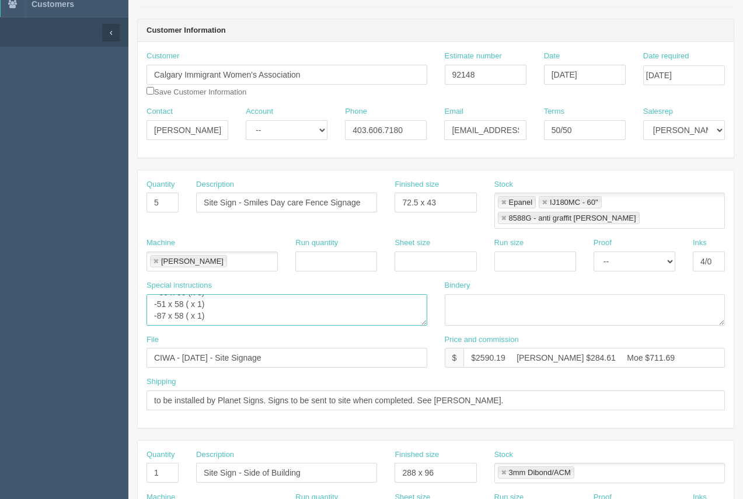
scroll to position [0, 0]
drag, startPoint x: 231, startPoint y: 291, endPoint x: 150, endPoint y: 287, distance: 81.2
click at [137, 268] on div "Quantity 5 Description Site Sign - Smiles Day care Fence Signage Finished size …" at bounding box center [435, 299] width 597 height 259
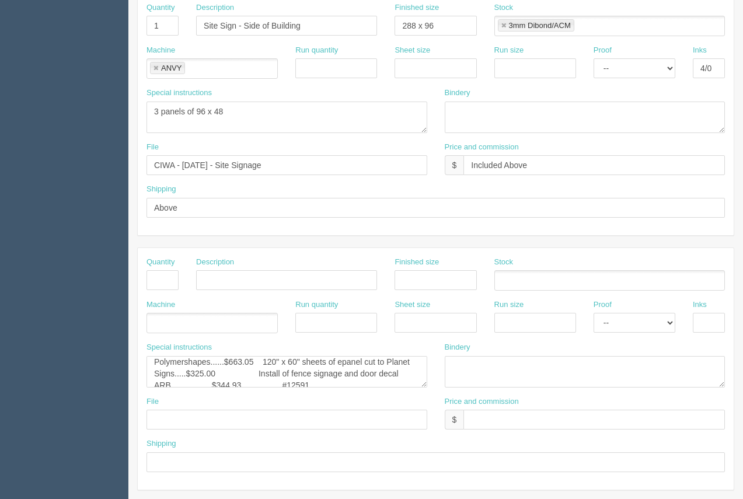
scroll to position [543, 0]
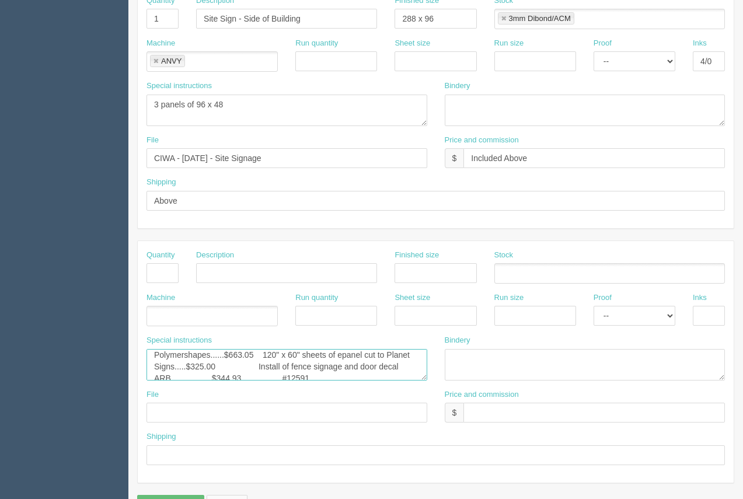
click at [383, 349] on textarea "ANVY.....$787.69 Dibond / ACM Signs - 4/0. 72.5 x 43 ( x 1) - contour cut. 288 …" at bounding box center [286, 365] width 281 height 32
click at [390, 349] on textarea "ANVY.....$787.69 Dibond / ACM Signs - 4/0. 72.5 x 43 ( x 1) - contour cut. 288 …" at bounding box center [286, 365] width 281 height 32
paste textarea "- 89 x 58 (x 3) -51 x 58 ( x 1) -87 x 58 ( x 1)"
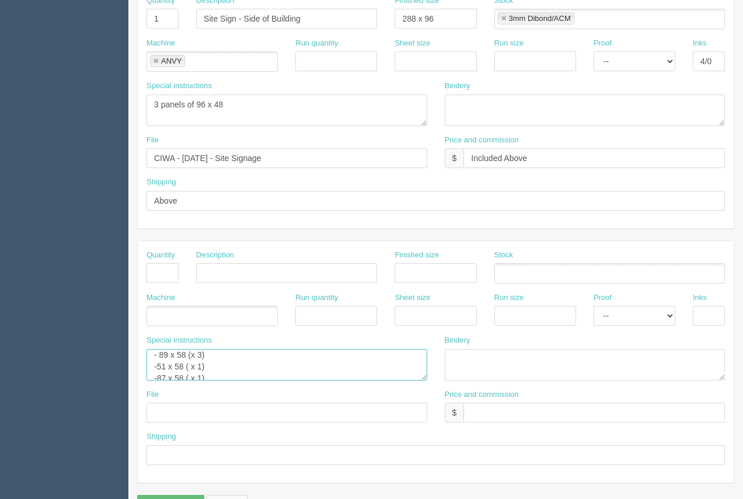
scroll to position [39, 0]
click at [151, 349] on textarea "ANVY.....$787.69 Dibond / ACM Signs - 4/0. 72.5 x 43 ( x 1) - contour cut. 288 …" at bounding box center [286, 365] width 281 height 32
click at [158, 349] on textarea "ANVY.....$787.69 Dibond / ACM Signs - 4/0. 72.5 x 43 ( x 1) - contour cut. 288 …" at bounding box center [286, 365] width 281 height 32
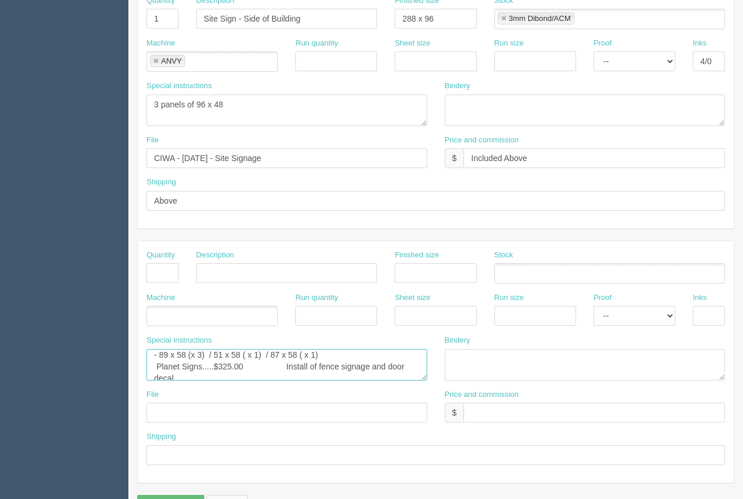
click at [161, 349] on textarea "ANVY.....$787.69 Dibond / ACM Signs - 4/0. 72.5 x 43 ( x 1) - contour cut. 288 …" at bounding box center [286, 365] width 281 height 32
click at [154, 359] on textarea "ANVY.....$787.69 Dibond / ACM Signs - 4/0. 72.5 x 43 ( x 1) - contour cut. 288 …" at bounding box center [286, 365] width 281 height 32
click at [186, 349] on textarea "ANVY.....$787.69 Dibond / ACM Signs - 4/0. 72.5 x 43 ( x 1) - contour cut. 288 …" at bounding box center [286, 365] width 281 height 32
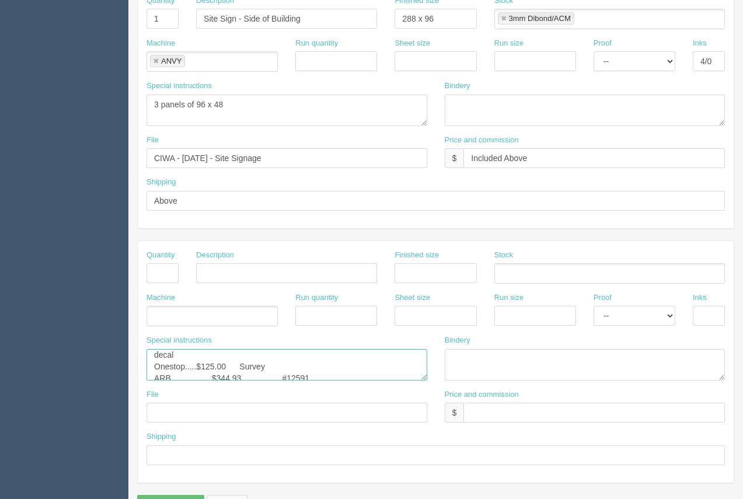
scroll to position [27, 0]
click at [282, 349] on textarea "ANVY.....$787.69 Dibond / ACM Signs - 4/0. 72.5 x 43 ( x 1) - contour cut. 288 …" at bounding box center [286, 365] width 281 height 32
click at [193, 351] on textarea "ANVY.....$787.69 Dibond / ACM Signs - 4/0. 72.5 x 43 ( x 1) - contour cut. 288 …" at bounding box center [286, 365] width 281 height 32
click at [277, 364] on textarea "ANVY.....$787.69 Dibond / ACM Signs - 4/0. 72.5 x 43 ( x 1) - contour cut. 288 …" at bounding box center [286, 365] width 281 height 32
click at [281, 362] on textarea "ANVY.....$787.69 Dibond / ACM Signs - 4/0. 72.5 x 43 ( x 1) - contour cut. 288 …" at bounding box center [286, 365] width 281 height 32
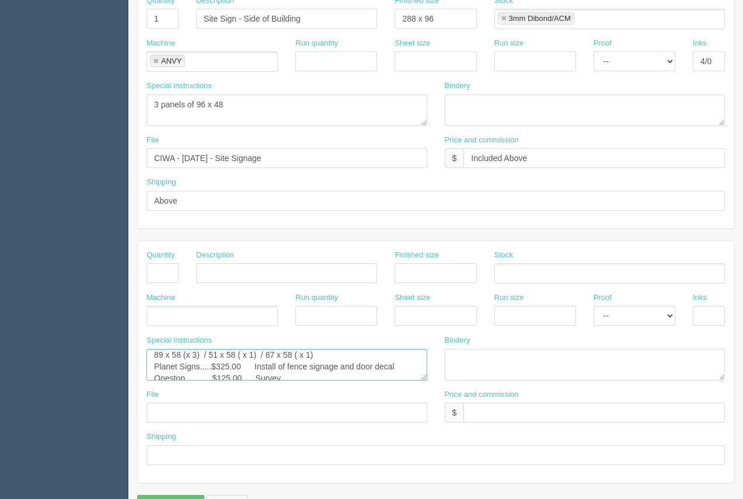
scroll to position [4, 0]
click at [316, 359] on textarea "ANVY.....$787.69 Dibond / ACM Signs - 4/0. 72.5 x 43 ( x 1) - contour cut. 288 …" at bounding box center [286, 365] width 281 height 32
click at [155, 359] on textarea "ANVY.....$787.69 Dibond / ACM Signs - 4/0. 72.5 x 43 ( x 1) - contour cut. 288 …" at bounding box center [286, 365] width 281 height 32
click at [186, 359] on textarea "ANVY.....$787.69 Dibond / ACM Signs - 4/0. 72.5 x 43 ( x 1) - contour cut. 288 …" at bounding box center [286, 365] width 281 height 32
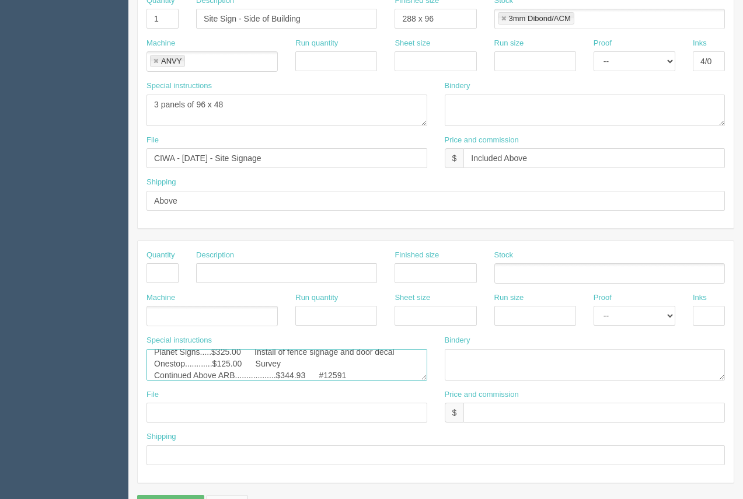
scroll to position [35, 0]
drag, startPoint x: 350, startPoint y: 359, endPoint x: 221, endPoint y: 361, distance: 129.0
click at [221, 361] on textarea "ANVY.....$787.69 Dibond / ACM Signs - 4/0. 72.5 x 43 ( x 1) - contour cut. 288 …" at bounding box center [286, 365] width 281 height 32
type textarea "Polymershapes......$663.05 120" x 60" sheets of epanel cut to: 89 x 58 (x 3) / …"
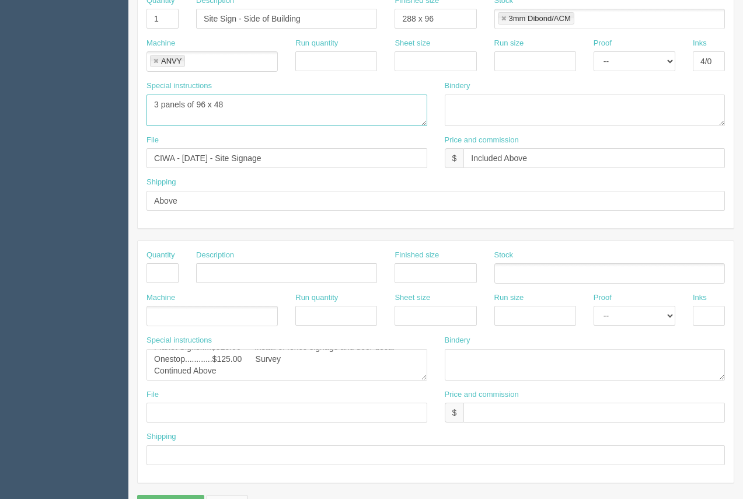
drag, startPoint x: 236, startPoint y: 85, endPoint x: 156, endPoint y: 84, distance: 80.0
click at [149, 95] on textarea "3 panels of 96 x 48" at bounding box center [286, 111] width 281 height 32
paste textarea "ARB..................$344.93 #12591"
type textarea "ARB..................$344.93 #12591"
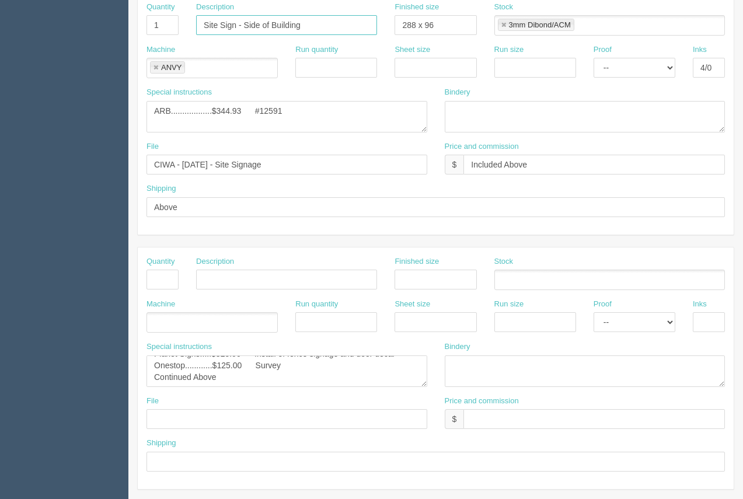
drag, startPoint x: 305, startPoint y: 6, endPoint x: 202, endPoint y: 11, distance: 102.8
click at [198, 15] on input "Site Sign - Side of Building" at bounding box center [286, 25] width 181 height 20
type input "Door Decal - Smiles daycare"
drag, startPoint x: 445, startPoint y: 8, endPoint x: 376, endPoint y: 19, distance: 69.8
click at [376, 19] on div "Quantity 1 Description Door Decal - Smiles daycare Finished size 288 x 96 Stock…" at bounding box center [436, 23] width 596 height 43
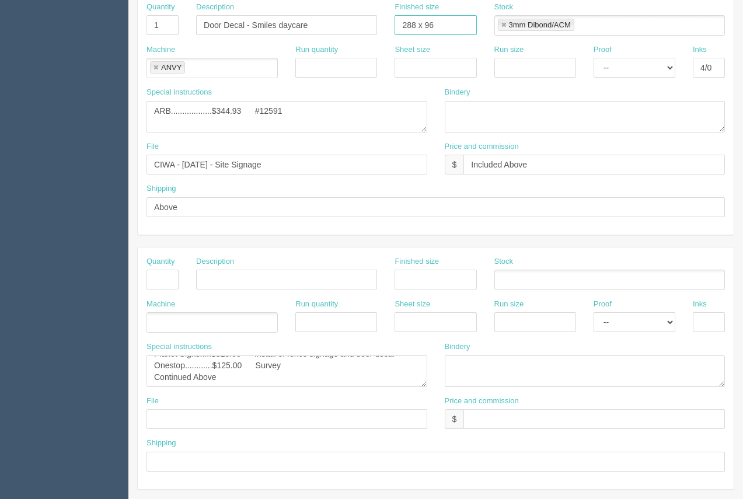
click at [504, 22] on link at bounding box center [503, 26] width 7 height 8
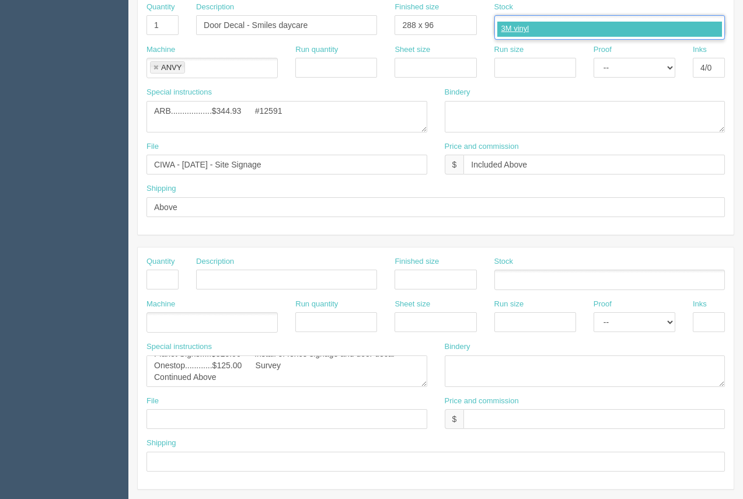
type input "3M vinyl"
type input "3M laminate"
type input "3M vinyl,3M laminate"
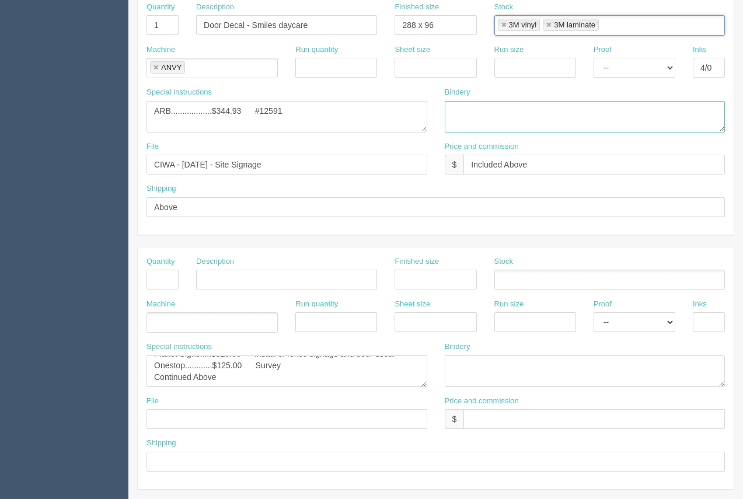
click at [486, 101] on textarea at bounding box center [585, 117] width 281 height 32
type textarea "lam(3M), weed, mask - ARB"
drag, startPoint x: 322, startPoint y: 103, endPoint x: 66, endPoint y: 86, distance: 256.8
click at [66, 86] on section "Dockets Estimates Customers" at bounding box center [371, 15] width 743 height 1046
click at [281, 101] on textarea "3 panels of 96 x 48" at bounding box center [286, 117] width 281 height 32
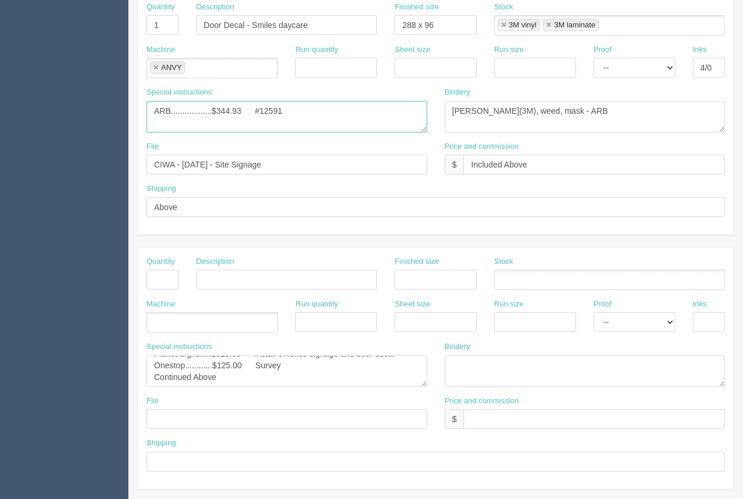
click at [298, 107] on textarea "3 panels of 96 x 48" at bounding box center [286, 117] width 281 height 32
drag, startPoint x: 294, startPoint y: 146, endPoint x: 136, endPoint y: 145, distance: 157.6
click at [136, 145] on section "New Docket Create Docket Customer Information Customer Calgary Immigrant Women'…" at bounding box center [435, 15] width 615 height 1046
paste input "Smiles Daycare Site Signage_ Fence-Main entranc"
click at [151, 155] on input "Smiles Daycare Site Signage_ Fence-Main entrance" at bounding box center [286, 165] width 281 height 20
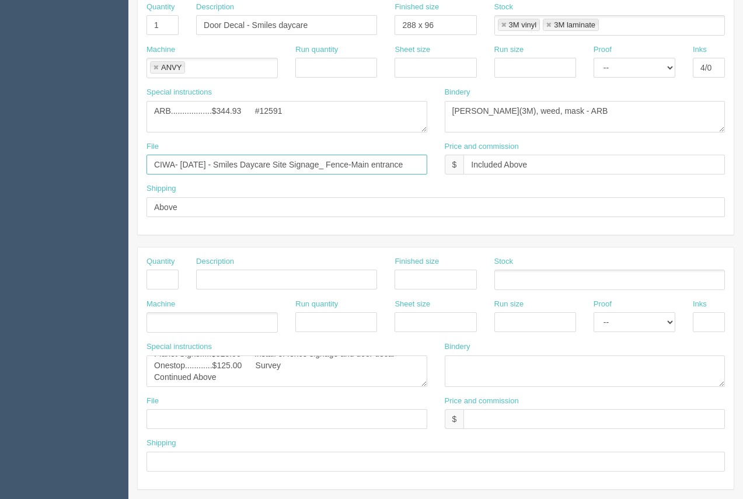
scroll to position [0, 3]
drag, startPoint x: 154, startPoint y: 148, endPoint x: 444, endPoint y: 156, distance: 290.2
click at [445, 156] on div "File CIWA- August 2025 - Smiles Daycare Site Signage_ Fence-Main entrance Price…" at bounding box center [436, 162] width 596 height 43
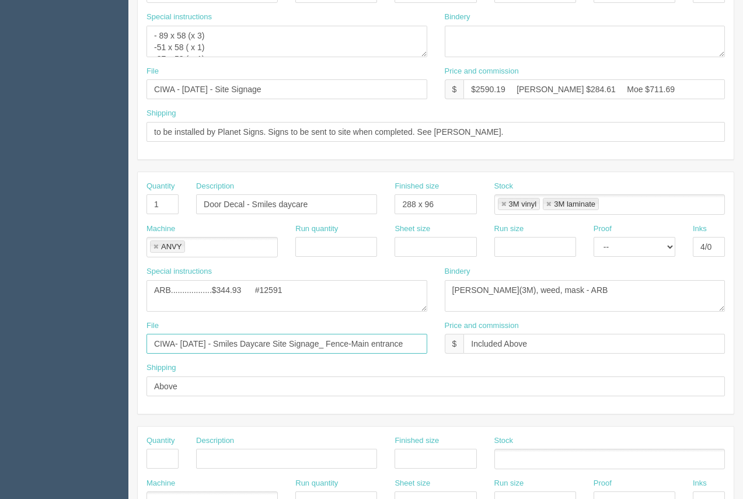
scroll to position [355, 0]
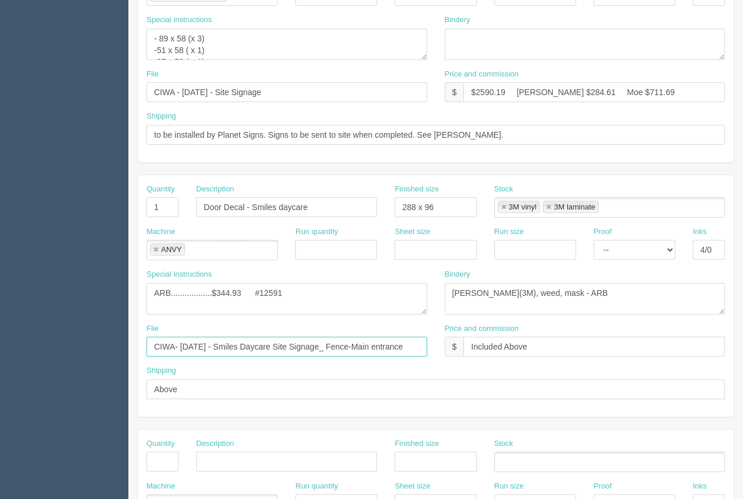
type input "CIWA- August 2025 - Smiles Daycare Site Signage_ Fence-Main entrance"
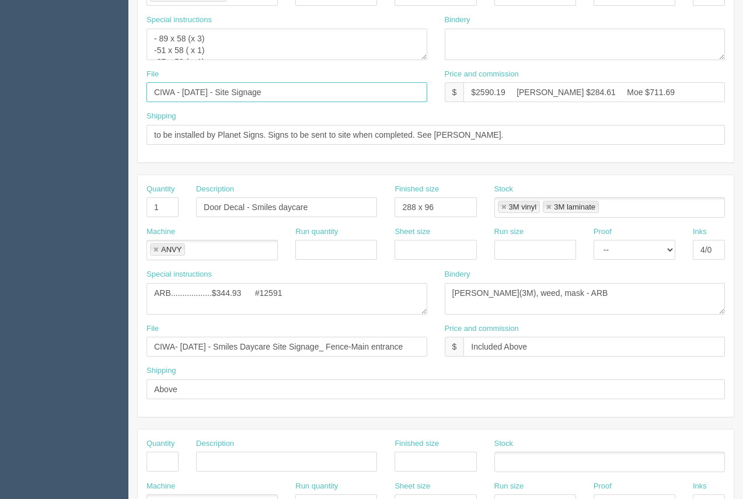
scroll to position [0, 0]
drag, startPoint x: 316, startPoint y: 72, endPoint x: 151, endPoint y: 79, distance: 165.3
click at [141, 74] on div "File CIWA - March 2025 - Site Signage" at bounding box center [287, 90] width 298 height 43
paste input "- August 2025 - Smiles Daycare Site Signage_ Fence-Main entranc"
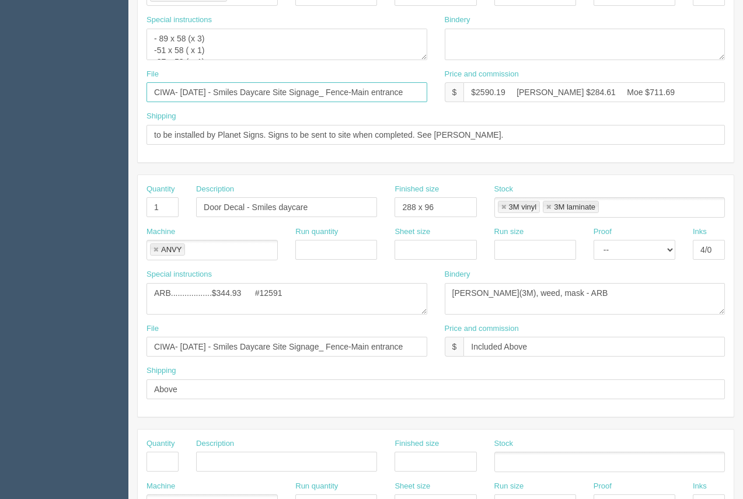
type input "CIWA- August 2025 - Smiles Daycare Site Signage_ Fence-Main entrance"
drag, startPoint x: 436, startPoint y: 189, endPoint x: 384, endPoint y: 183, distance: 52.3
click at [384, 184] on div "Quantity 1 Description Door Decal - Smiles daycare Finished size 288 x 96 Stock…" at bounding box center [436, 205] width 596 height 43
click at [154, 246] on link at bounding box center [155, 250] width 7 height 8
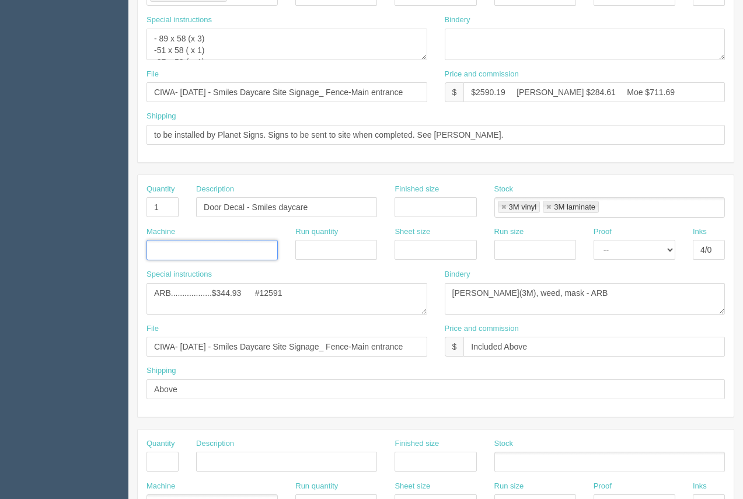
click at [154, 242] on input "text" at bounding box center [153, 250] width 12 height 17
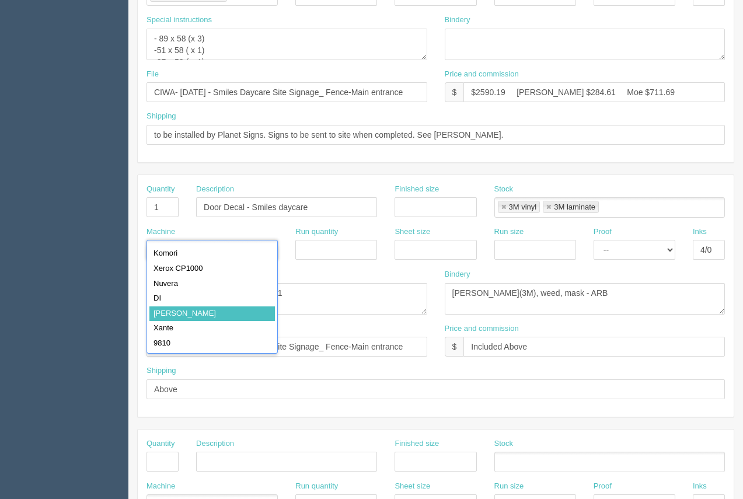
type input "Roland"
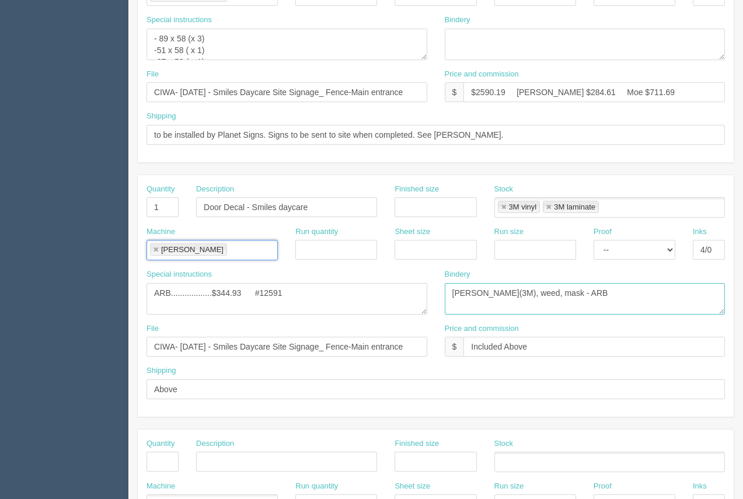
click at [663, 283] on textarea "lam(3M), weed, mask - ARB" at bounding box center [585, 299] width 281 height 32
click at [711, 240] on input "4/0" at bounding box center [709, 250] width 32 height 20
drag, startPoint x: 702, startPoint y: 231, endPoint x: 725, endPoint y: 225, distance: 23.9
click at [725, 226] on div "Inks 4/0-see instruc" at bounding box center [709, 247] width 50 height 43
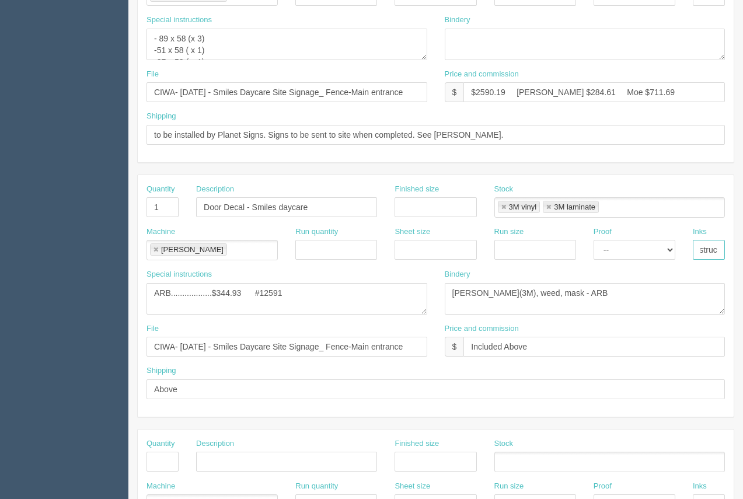
type input "e"
type input "see instruc"
click at [156, 283] on textarea "3 panels of 96 x 48" at bounding box center [286, 299] width 281 height 32
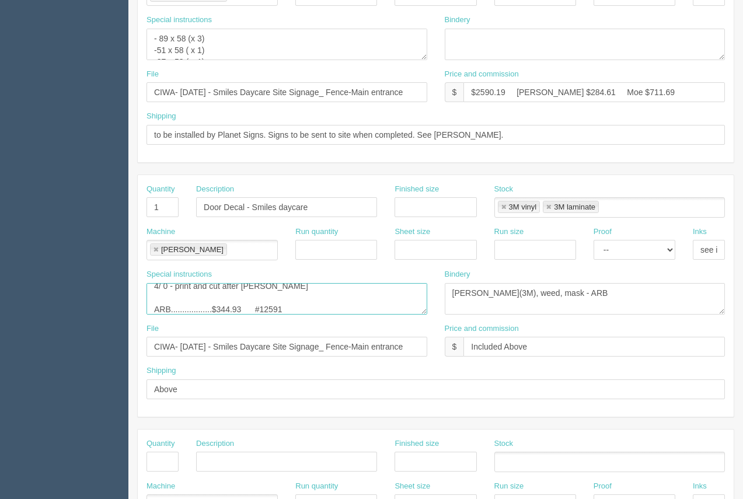
click at [161, 284] on textarea "3 panels of 96 x 48" at bounding box center [286, 299] width 281 height 32
click at [227, 283] on textarea "3 panels of 96 x 48" at bounding box center [286, 299] width 281 height 32
click at [232, 283] on textarea "3 panels of 96 x 48" at bounding box center [286, 299] width 281 height 32
click at [254, 283] on textarea "3 panels of 96 x 48" at bounding box center [286, 299] width 281 height 32
click at [343, 287] on textarea "3 panels of 96 x 48" at bounding box center [286, 299] width 281 height 32
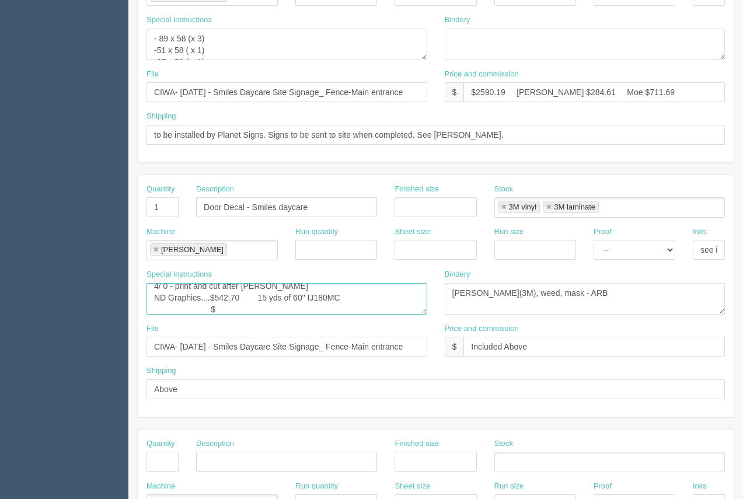
click at [224, 292] on textarea "3 panels of 96 x 48" at bounding box center [286, 299] width 281 height 32
click at [292, 293] on textarea "3 panels of 96 x 48" at bounding box center [286, 299] width 281 height 32
click at [341, 296] on textarea "3 panels of 96 x 48" at bounding box center [286, 299] width 281 height 32
click at [307, 295] on textarea "3 panels of 96 x 48" at bounding box center [286, 299] width 281 height 32
click at [340, 295] on textarea "3 panels of 96 x 48" at bounding box center [286, 299] width 281 height 32
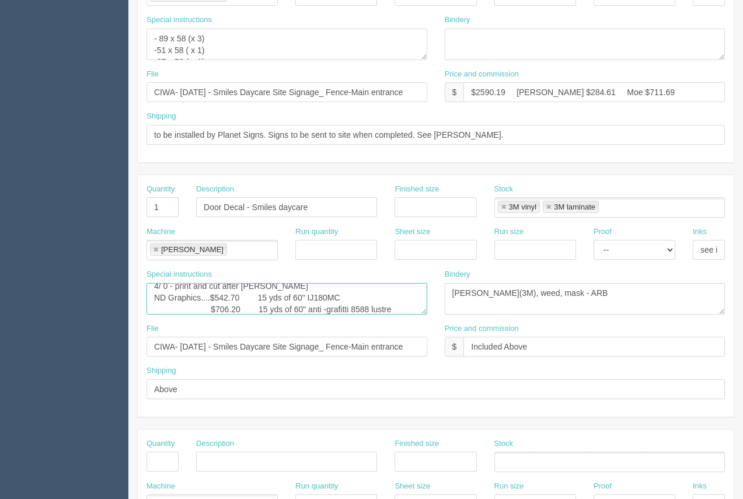
click at [352, 295] on textarea "3 panels of 96 x 48" at bounding box center [286, 299] width 281 height 32
click at [417, 296] on textarea "3 panels of 96 x 48" at bounding box center [286, 299] width 281 height 32
click at [261, 284] on textarea "3 panels of 96 x 48" at bounding box center [286, 299] width 281 height 32
click at [260, 285] on textarea "3 panels of 96 x 48" at bounding box center [286, 299] width 281 height 32
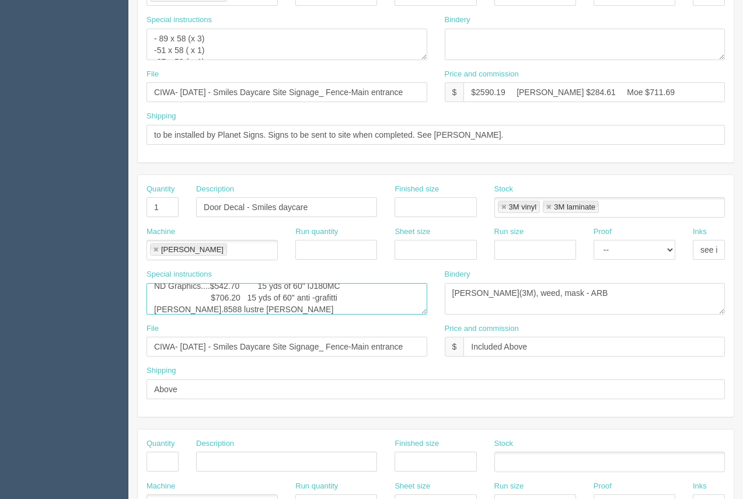
click at [257, 283] on textarea "3 panels of 96 x 48" at bounding box center [286, 299] width 281 height 32
click at [245, 284] on textarea "3 panels of 96 x 48" at bounding box center [286, 299] width 281 height 32
drag, startPoint x: 241, startPoint y: 283, endPoint x: 251, endPoint y: 291, distance: 12.5
click at [242, 283] on textarea "3 panels of 96 x 48" at bounding box center [286, 299] width 281 height 32
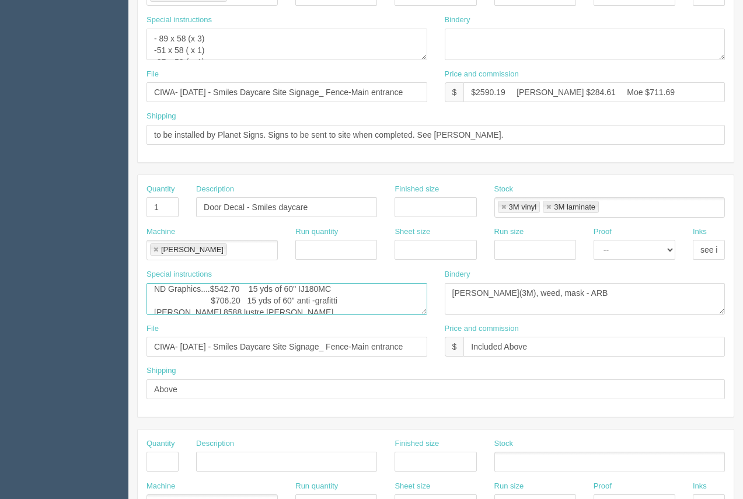
click at [292, 295] on textarea "3 panels of 96 x 48" at bounding box center [286, 299] width 281 height 32
click at [251, 296] on textarea "3 panels of 96 x 48" at bounding box center [286, 299] width 281 height 32
click at [247, 285] on textarea "3 panels of 96 x 48" at bounding box center [286, 299] width 281 height 32
click at [257, 295] on textarea "3 panels of 96 x 48" at bounding box center [286, 299] width 281 height 32
click at [256, 295] on textarea "3 panels of 96 x 48" at bounding box center [286, 299] width 281 height 32
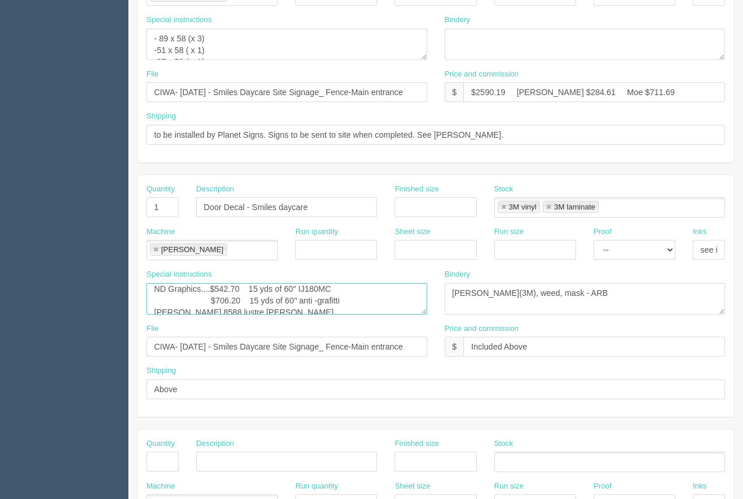
scroll to position [19, 0]
click at [262, 287] on textarea "3 panels of 96 x 48" at bounding box center [286, 299] width 281 height 32
type textarea "4/ 0 - print and cut after lam ND Graphics....$542.70 15 yds of 60" IJ180MC $70…"
click at [398, 197] on input "text" at bounding box center [436, 207] width 82 height 20
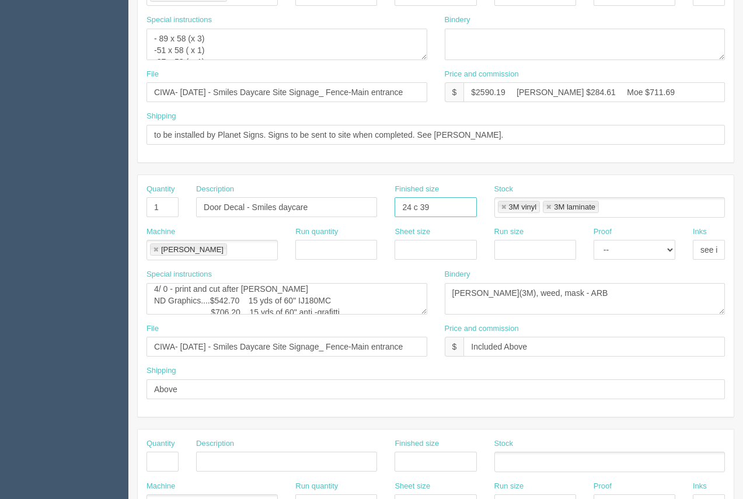
click at [418, 197] on input "24 c 39" at bounding box center [436, 207] width 82 height 20
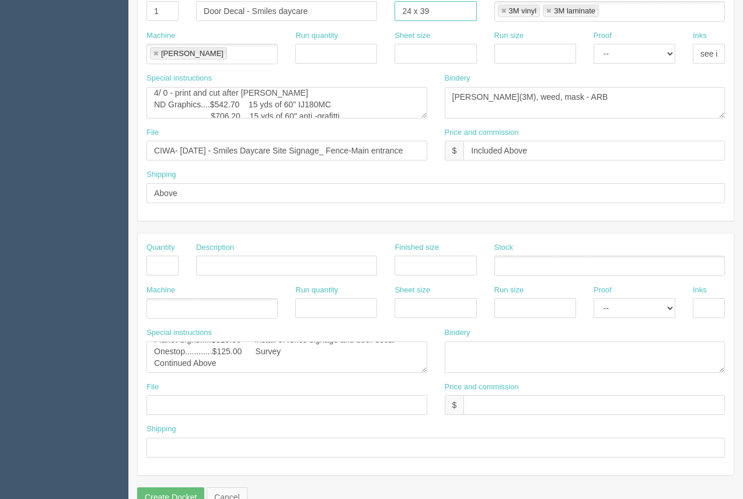
scroll to position [561, 0]
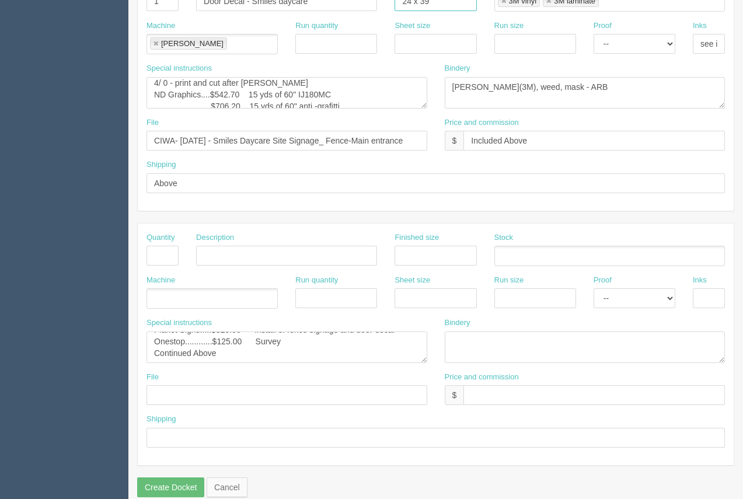
type input "24 x 39"
click at [224, 347] on div "Special instructions ANVY.....$787.69 Dibond / ACM Signs - 4/0. 72.5 x 43 ( x 1…" at bounding box center [287, 344] width 298 height 54
click at [224, 341] on textarea "ANVY.....$787.69 Dibond / ACM Signs - 4/0. 72.5 x 43 ( x 1) - contour cut. 288 …" at bounding box center [286, 347] width 281 height 32
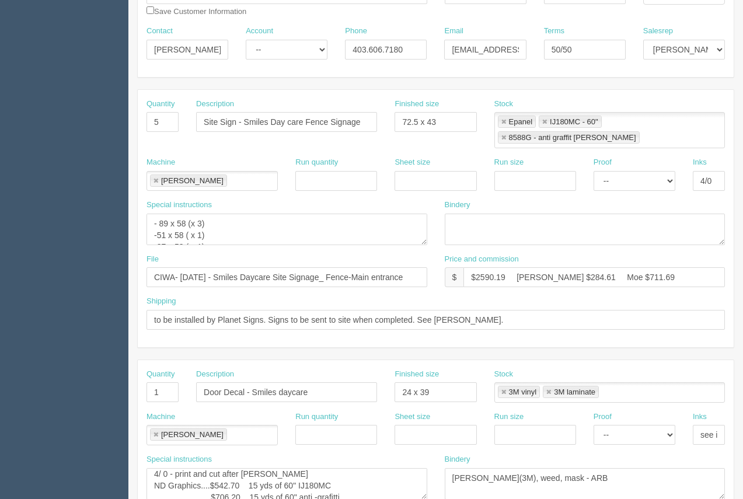
scroll to position [171, 0]
drag, startPoint x: 508, startPoint y: 258, endPoint x: 476, endPoint y: 256, distance: 31.6
click at [476, 266] on input "$2590.19 Arif $284.61 Moe $711.69" at bounding box center [593, 276] width 261 height 20
drag, startPoint x: 555, startPoint y: 263, endPoint x: 542, endPoint y: 260, distance: 13.7
click at [535, 266] on input "$5550.24 Arif $284.61 Moe $711.69" at bounding box center [593, 276] width 261 height 20
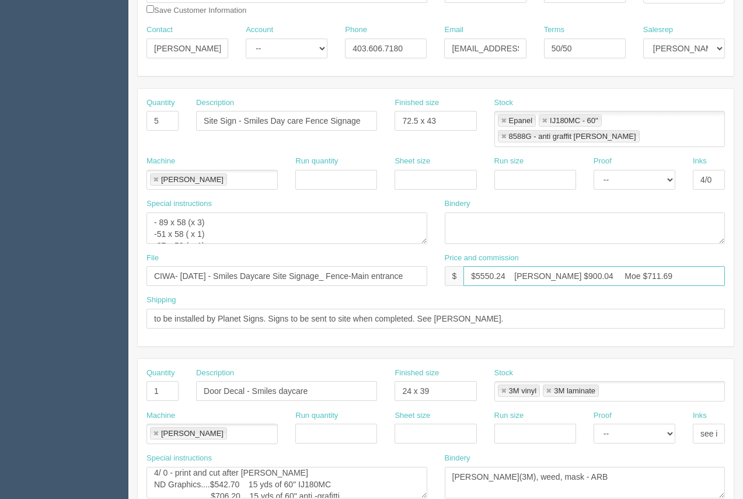
drag, startPoint x: 624, startPoint y: 260, endPoint x: 592, endPoint y: 258, distance: 32.7
click at [592, 266] on input "$5550.24 Arif $900.04 Moe $711.69" at bounding box center [593, 276] width 261 height 20
type input "$5550.24 Arif $900.04 Moe $1650.07"
drag, startPoint x: 463, startPoint y: 120, endPoint x: 379, endPoint y: 112, distance: 83.8
click at [379, 112] on div "Quantity 5 Description Site Sign - Smiles Day care Fence Signage Finished size …" at bounding box center [436, 126] width 596 height 58
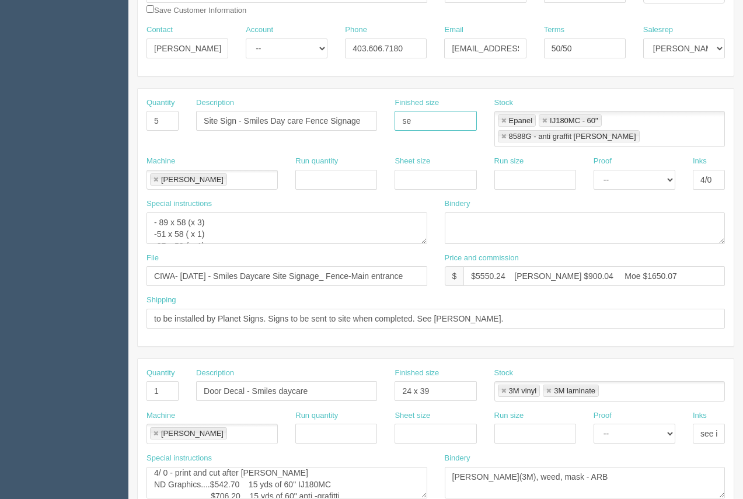
type input "see instruc"
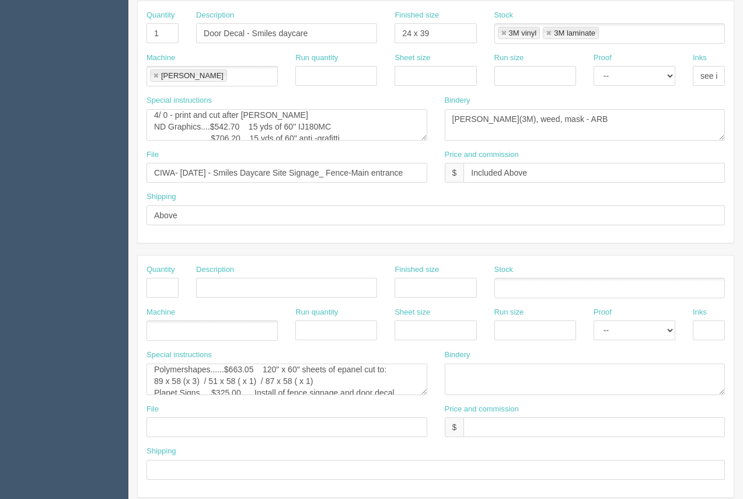
scroll to position [531, 0]
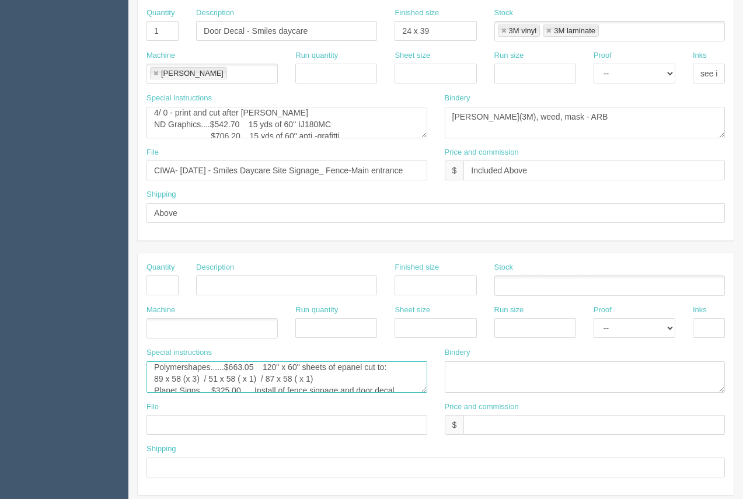
click at [277, 368] on textarea "ANVY.....$787.69 Dibond / ACM Signs - 4/0. 72.5 x 43 ( x 1) - contour cut. 288 …" at bounding box center [286, 377] width 281 height 32
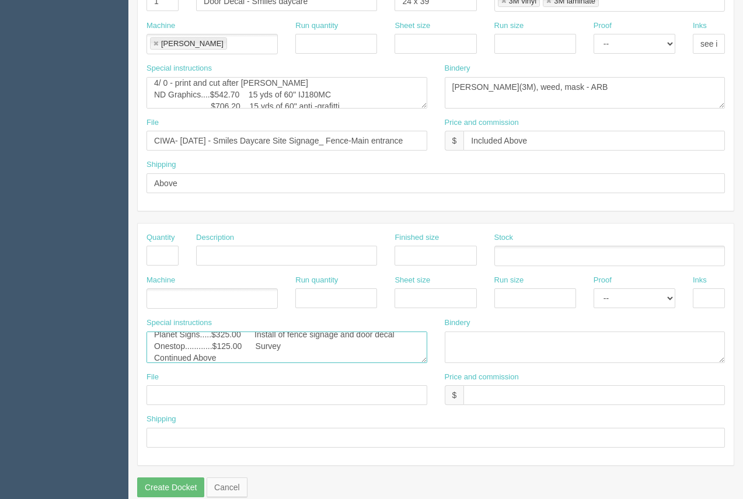
scroll to position [0, 0]
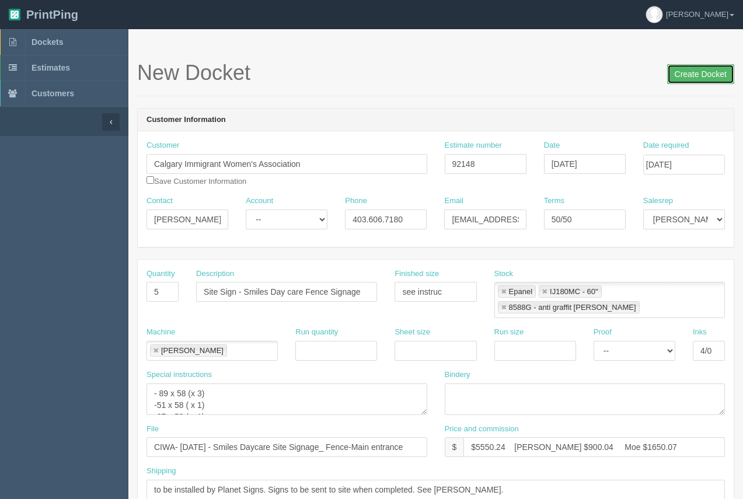
click at [689, 78] on input "Create Docket" at bounding box center [700, 74] width 67 height 20
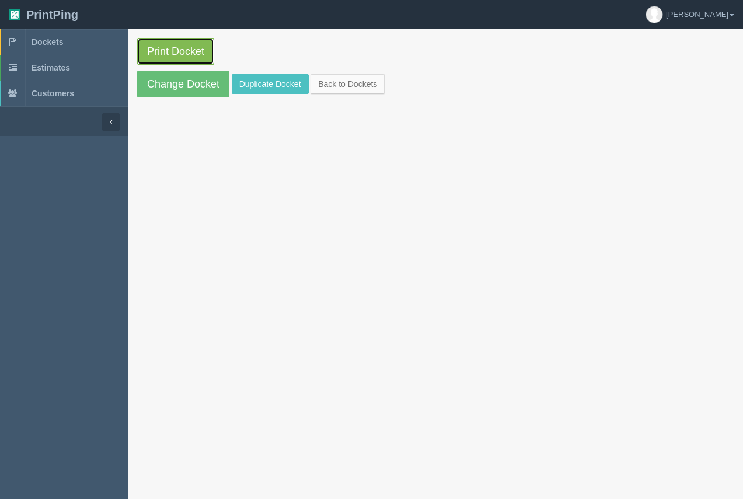
click at [163, 54] on link "Print Docket" at bounding box center [175, 51] width 77 height 27
click at [46, 45] on span "Dockets" at bounding box center [48, 41] width 32 height 9
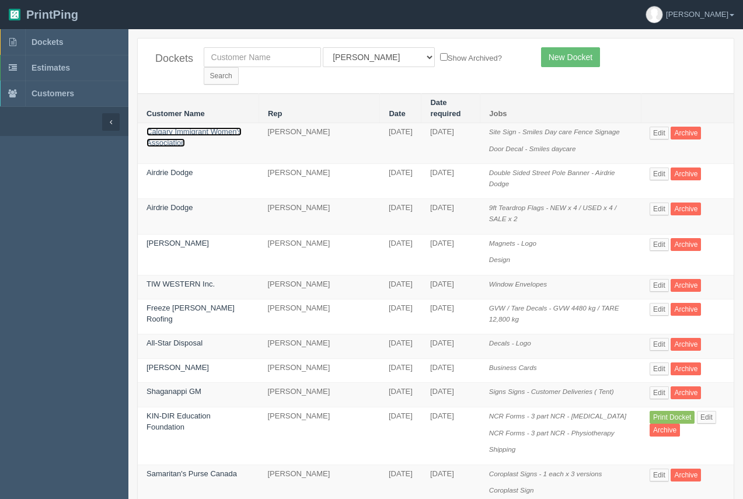
click at [203, 127] on link "Calgary Immigrant Women's Association" at bounding box center [193, 137] width 95 height 20
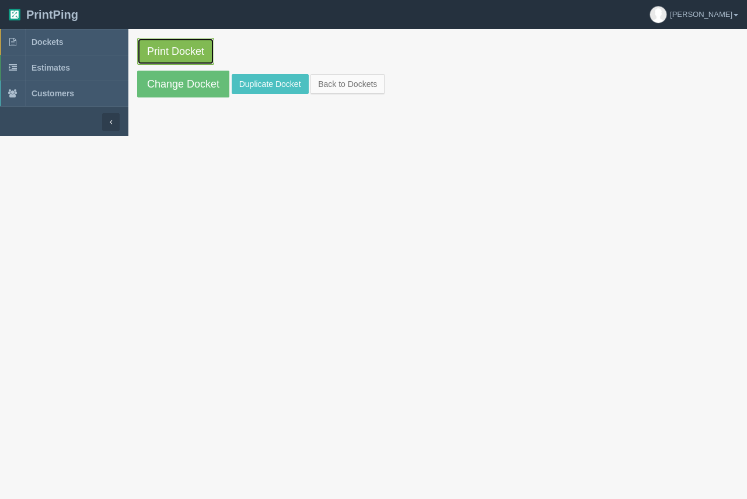
click at [190, 43] on link "Print Docket" at bounding box center [175, 51] width 77 height 27
click at [180, 84] on link "Change Docket" at bounding box center [183, 84] width 92 height 27
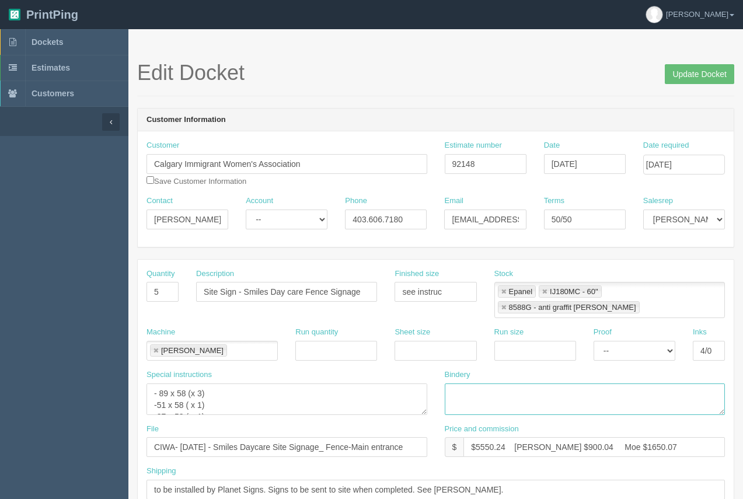
click at [500, 383] on textarea at bounding box center [585, 399] width 281 height 32
click at [504, 383] on textarea "lam( anit-grafdfiti), mount," at bounding box center [585, 399] width 281 height 32
click at [502, 383] on textarea "lam( anit-grafiti), mount," at bounding box center [585, 399] width 281 height 32
click at [556, 383] on textarea "lam( anit-grafitti), mount," at bounding box center [585, 399] width 281 height 32
click at [481, 383] on textarea "lam( anit-grafitti), mount," at bounding box center [585, 399] width 281 height 32
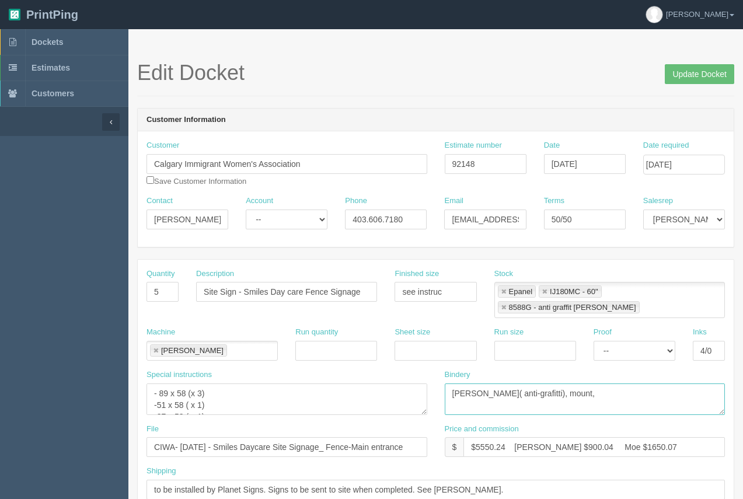
click at [517, 383] on textarea "lam( anti-grafitti), mount," at bounding box center [585, 399] width 281 height 32
type textarea "lam( anti-grafitti), trim, mount,"
click at [716, 341] on input "4/0" at bounding box center [709, 351] width 32 height 20
type input "4/0- see instruc"
click at [154, 383] on textarea "- 89 x 58 (x 3) -51 x 58 ( x 1) -87 x 58 ( x 1)" at bounding box center [286, 399] width 281 height 32
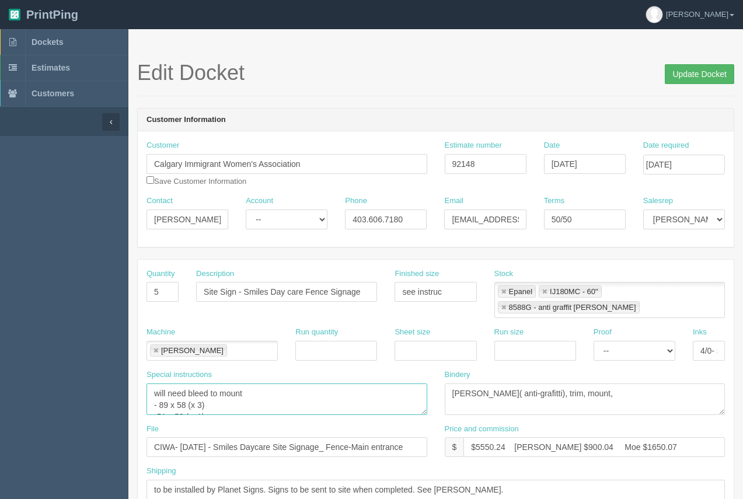
type textarea "will need bleed to mount - 89 x 58 (x 3) -51 x 58 ( x 1) -87 x 58 ( x 1)"
click at [710, 73] on input "Update Docket" at bounding box center [699, 74] width 69 height 20
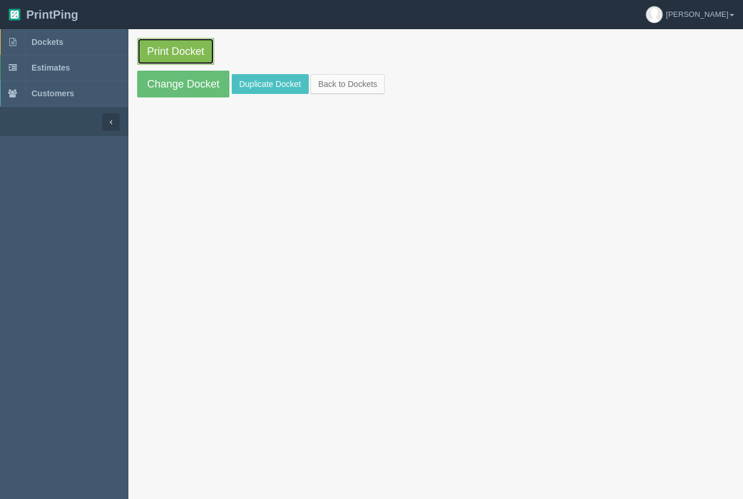
click at [193, 46] on link "Print Docket" at bounding box center [175, 51] width 77 height 27
